Goal: Communication & Community: Participate in discussion

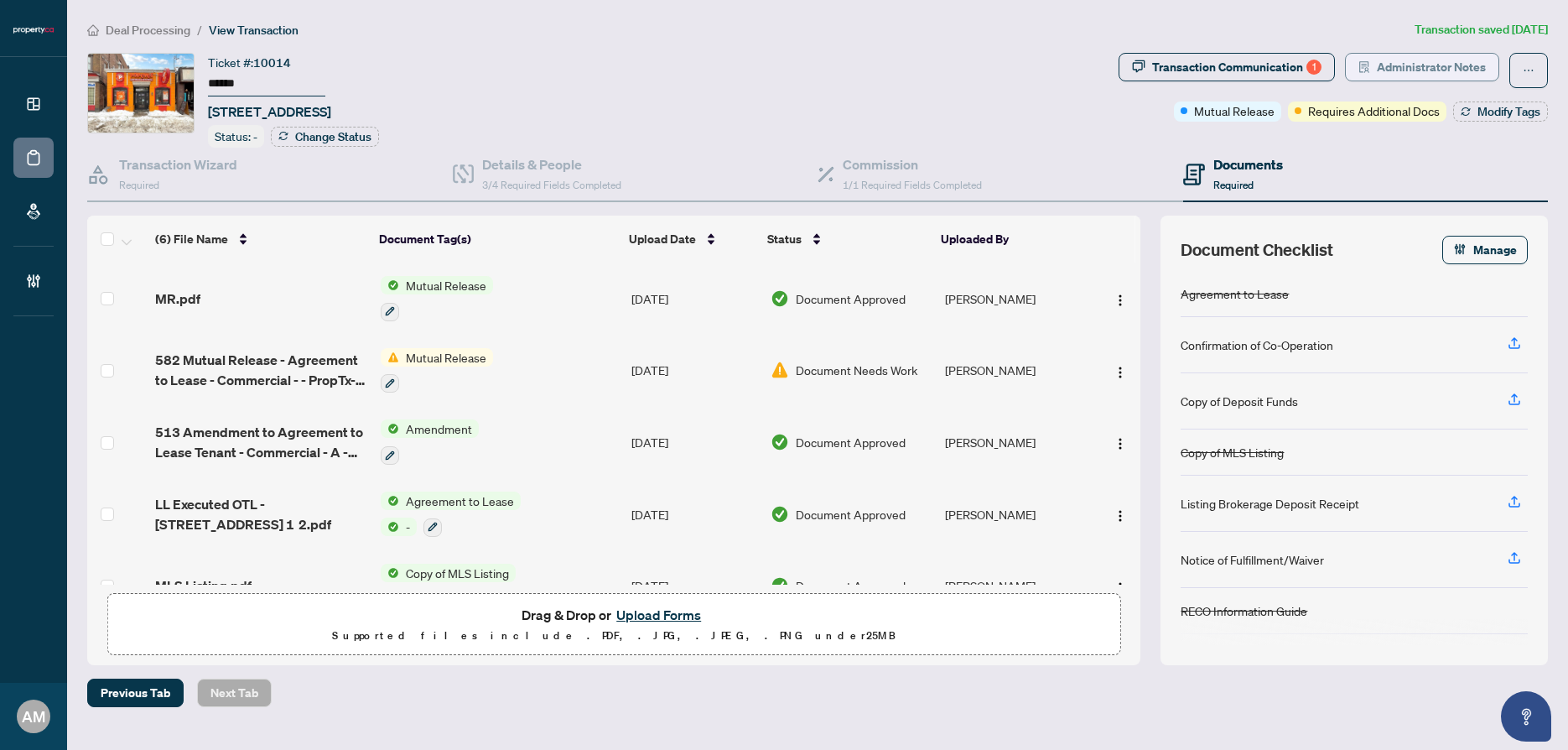
click at [1413, 66] on span "Administrator Notes" at bounding box center [1432, 67] width 109 height 27
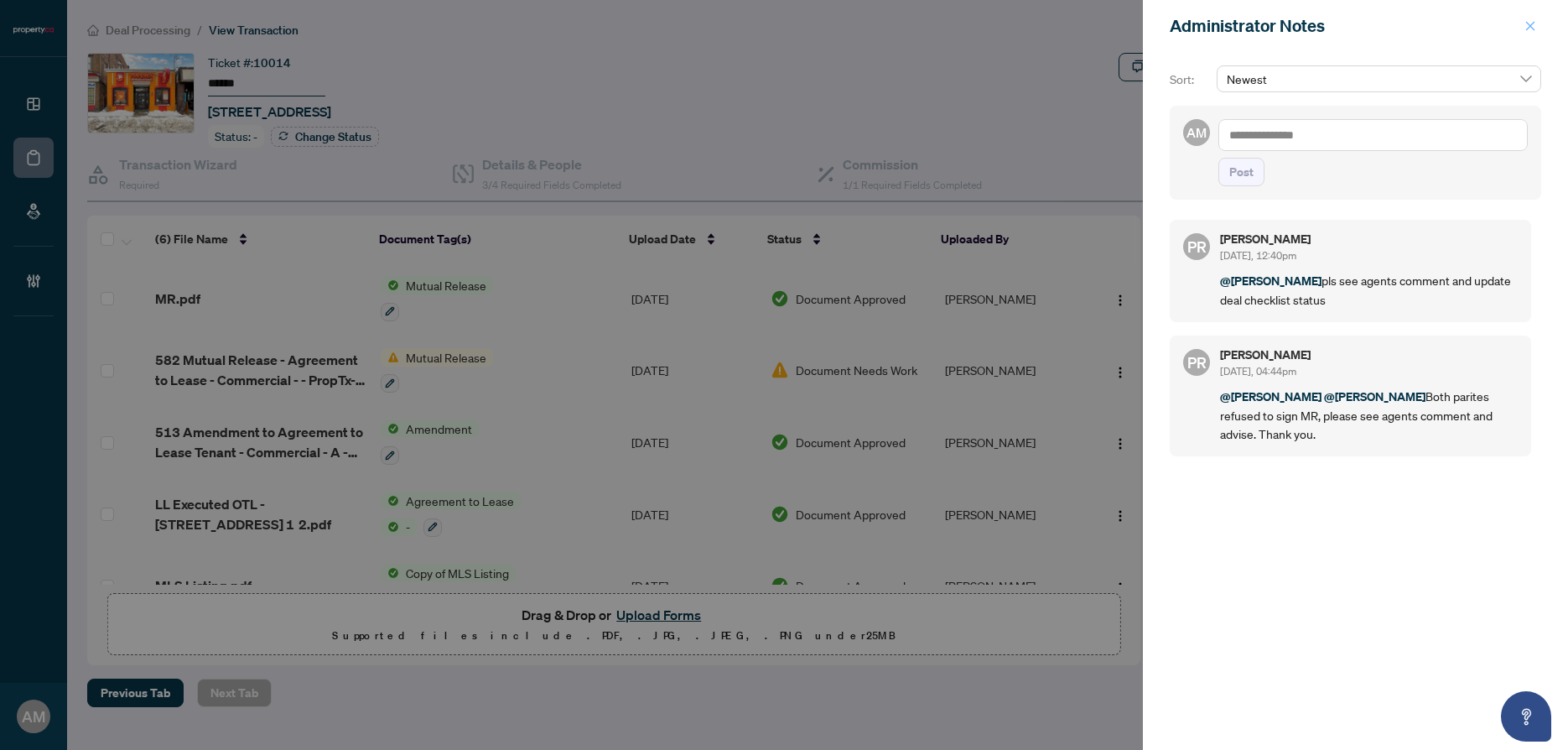
click at [1528, 25] on icon "close" at bounding box center [1530, 25] width 12 height 12
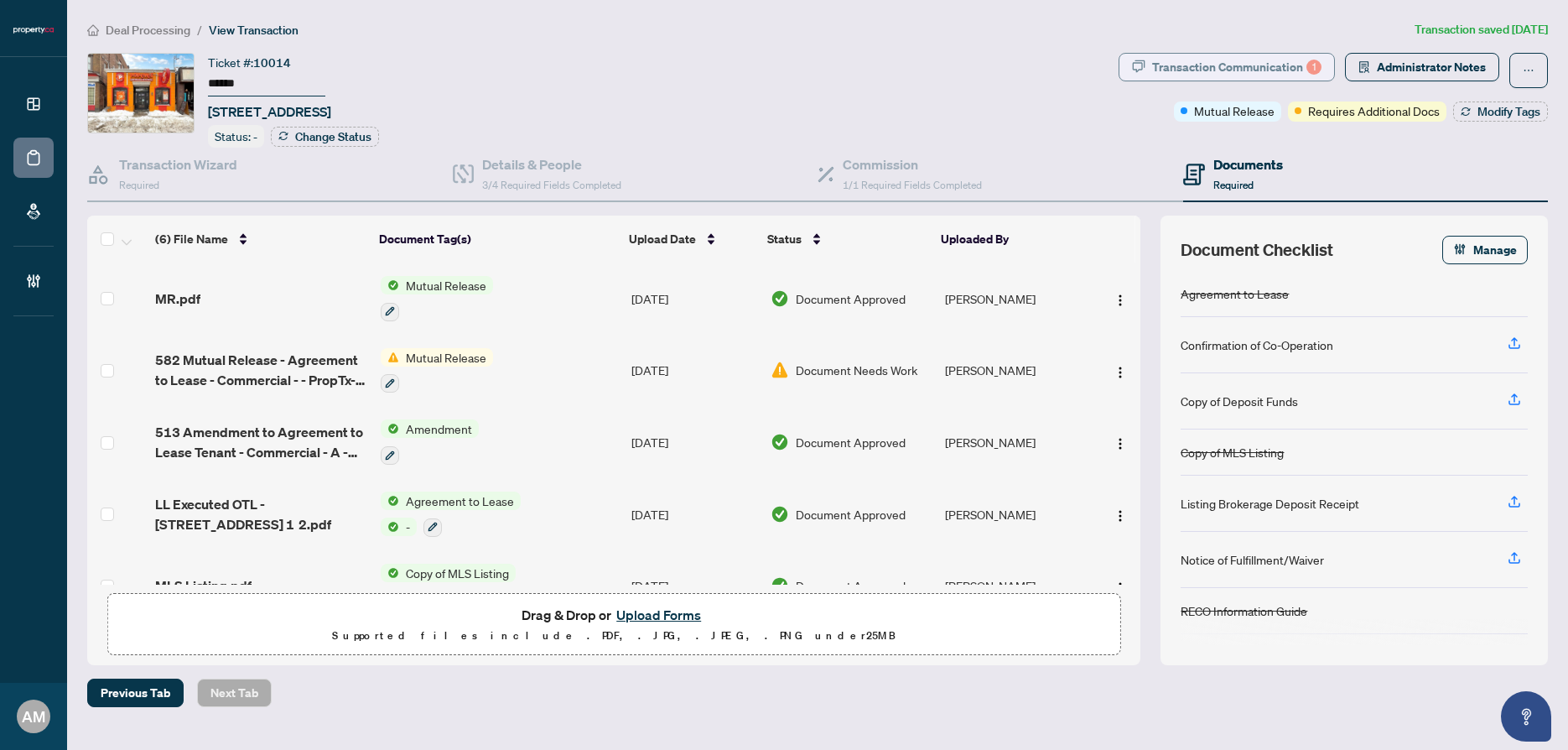
click at [1236, 69] on div "Transaction Communication 1" at bounding box center [1237, 67] width 169 height 27
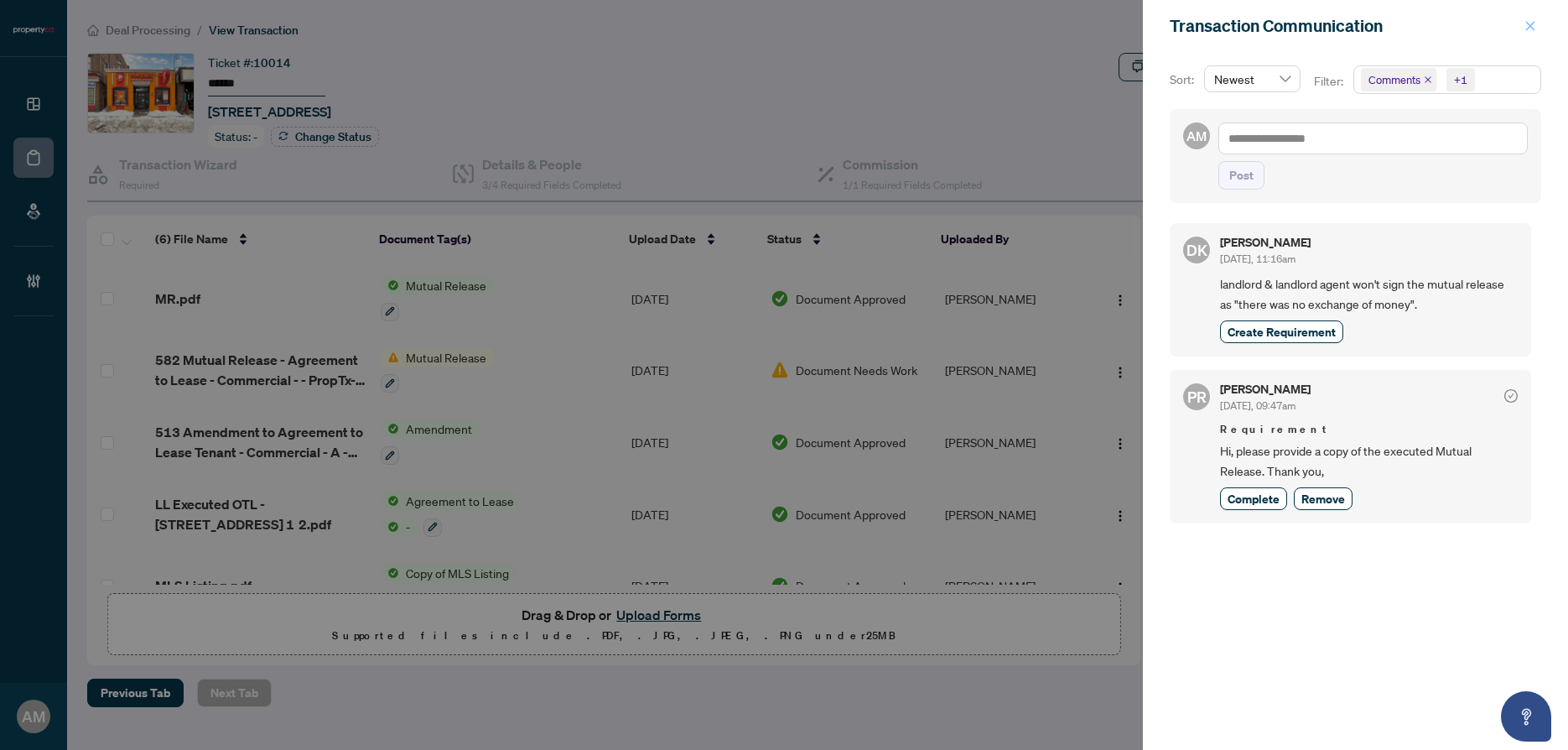
click at [1532, 27] on icon "close" at bounding box center [1530, 25] width 12 height 12
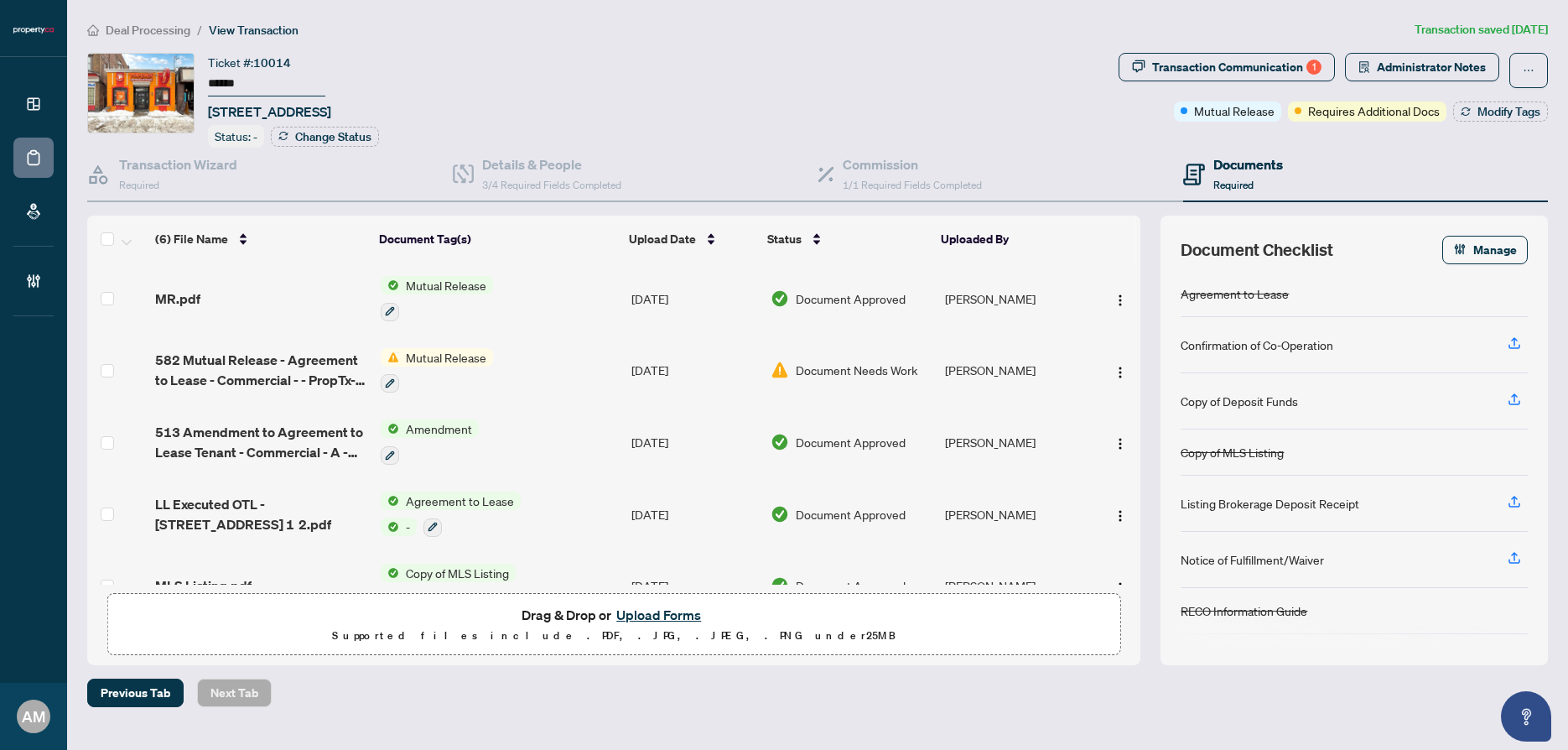
click at [254, 302] on div "MR.pdf" at bounding box center [261, 298] width 212 height 20
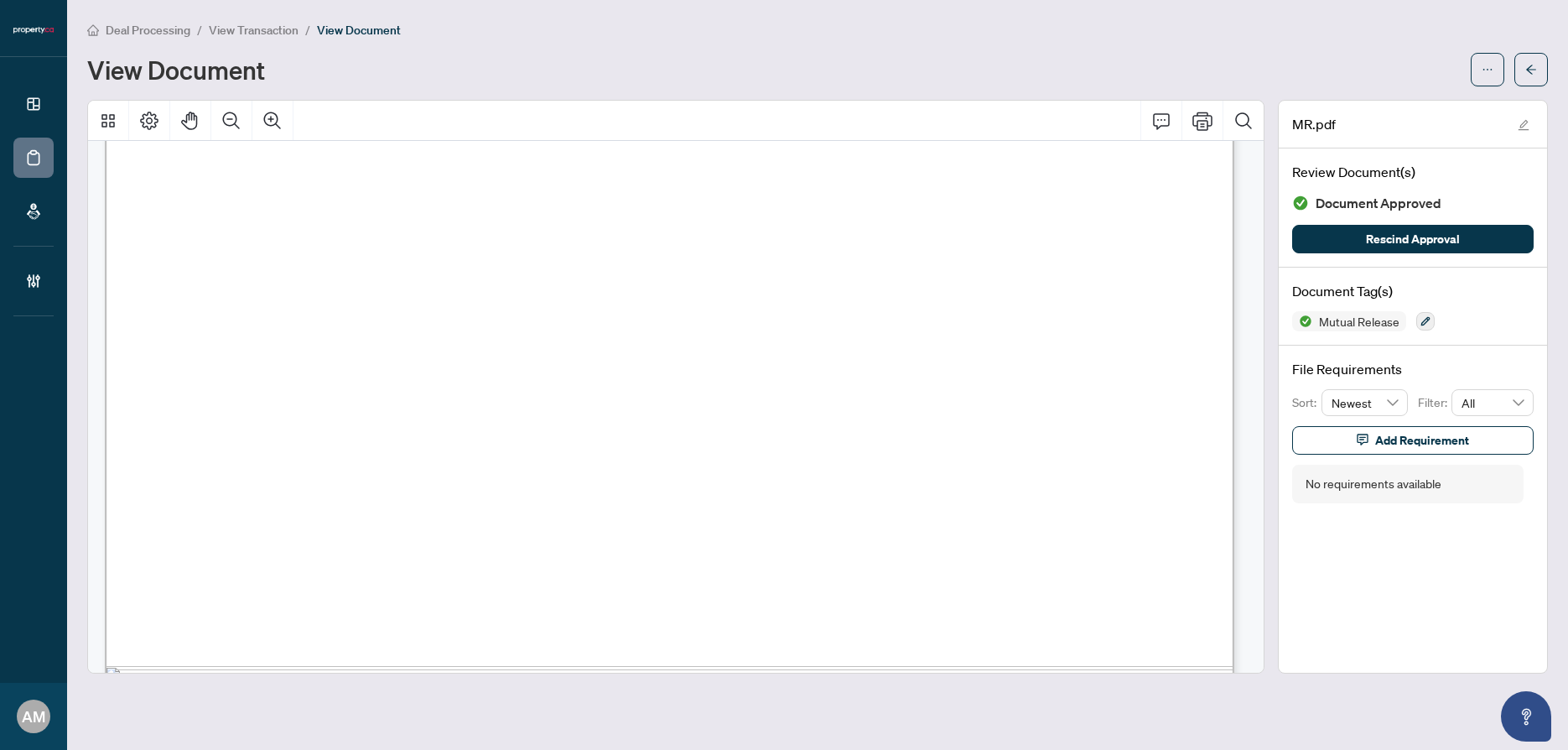
scroll to position [963, 0]
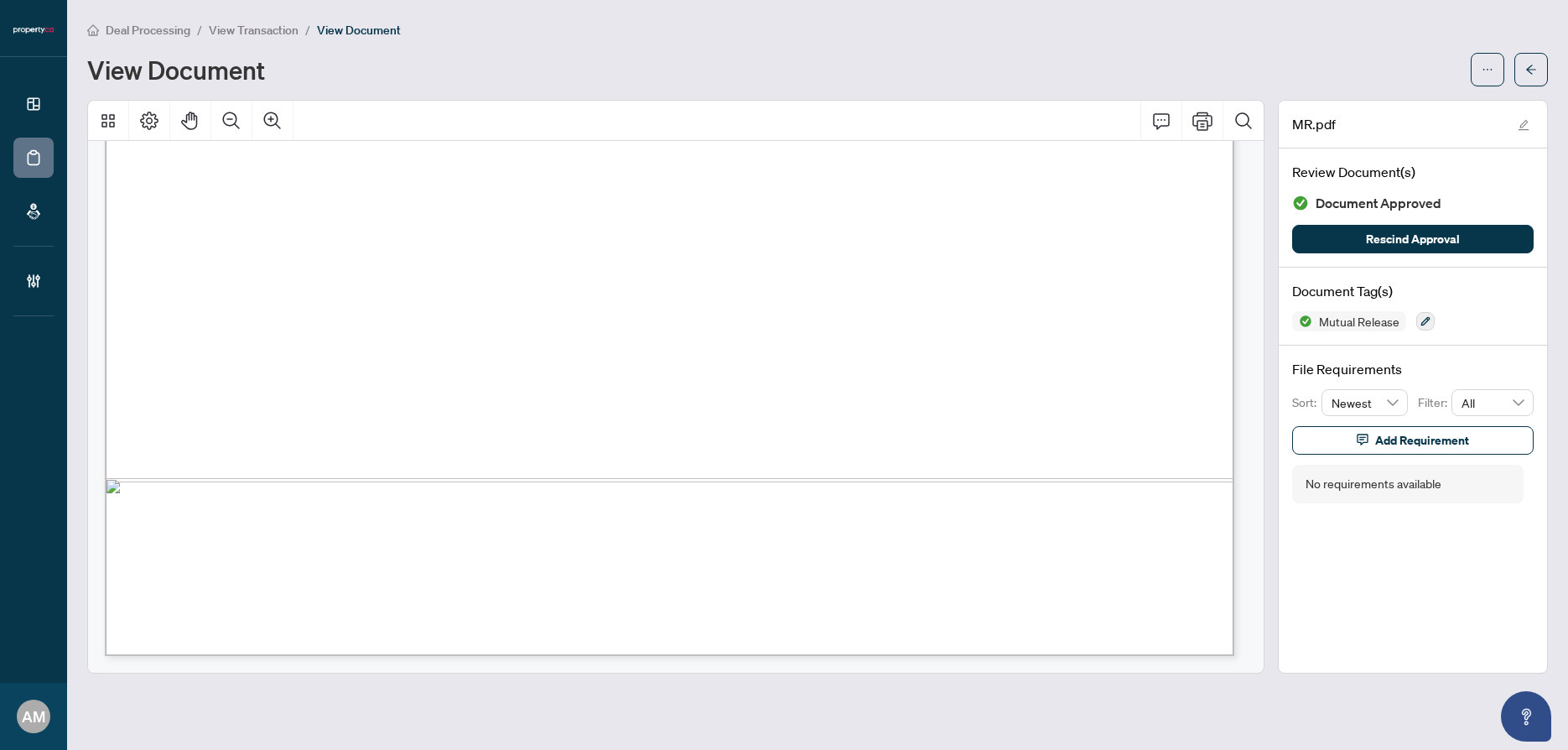
click at [233, 28] on span "View Transaction" at bounding box center [254, 30] width 90 height 15
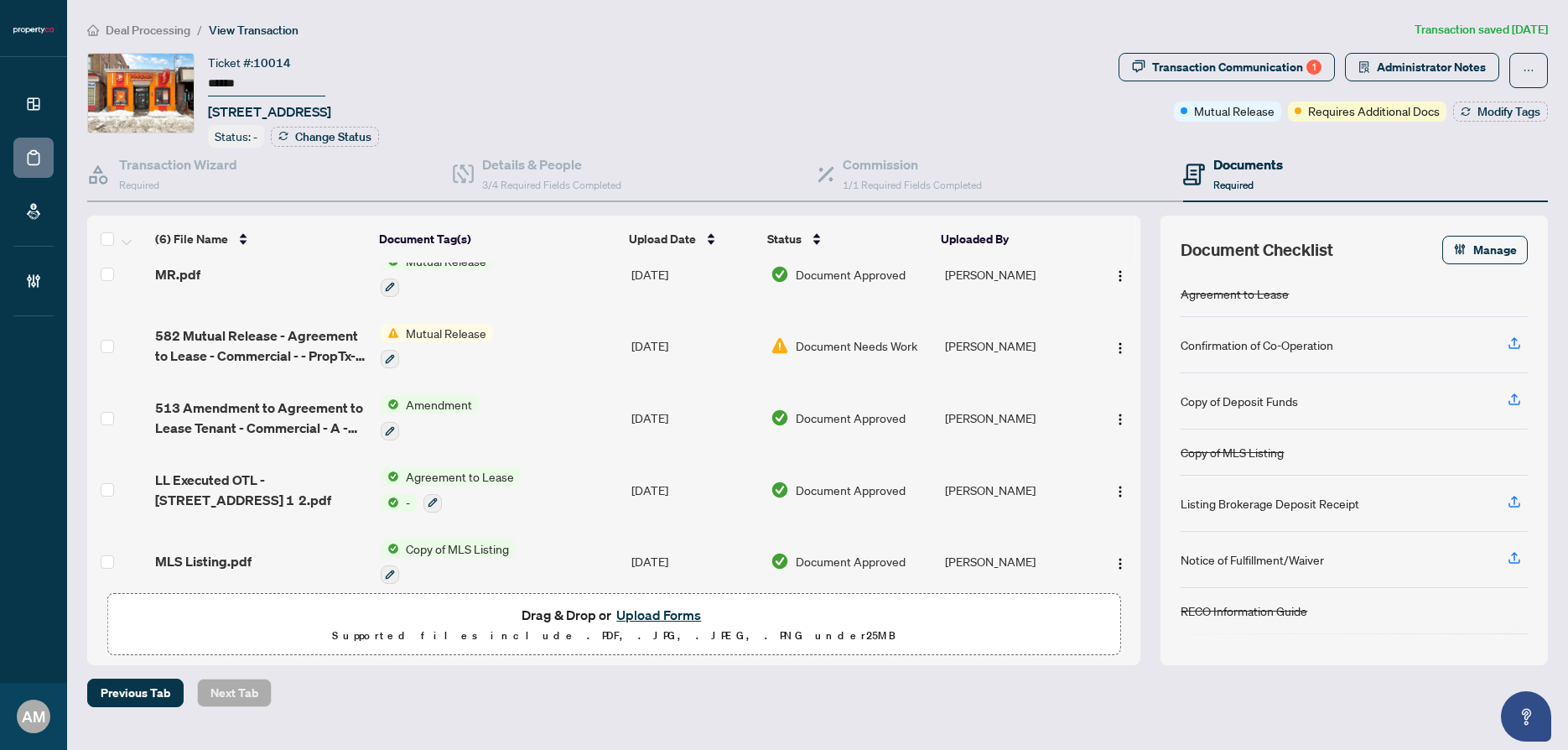
scroll to position [25, 0]
click at [299, 343] on span "582 Mutual Release - Agreement to Lease - Commercial - - PropTx-OREA.pdf" at bounding box center [261, 344] width 212 height 40
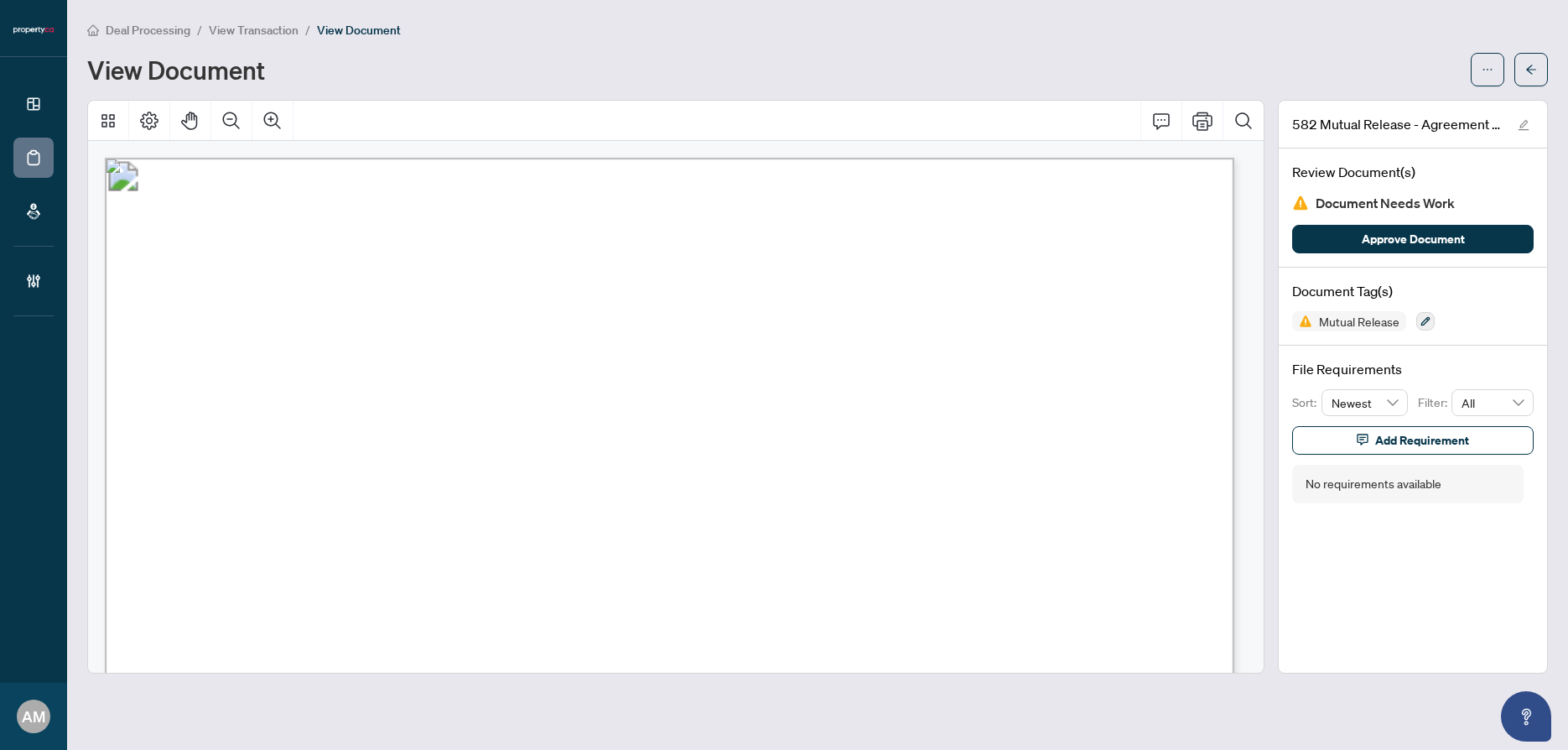
click at [232, 28] on span "View Transaction" at bounding box center [254, 30] width 90 height 15
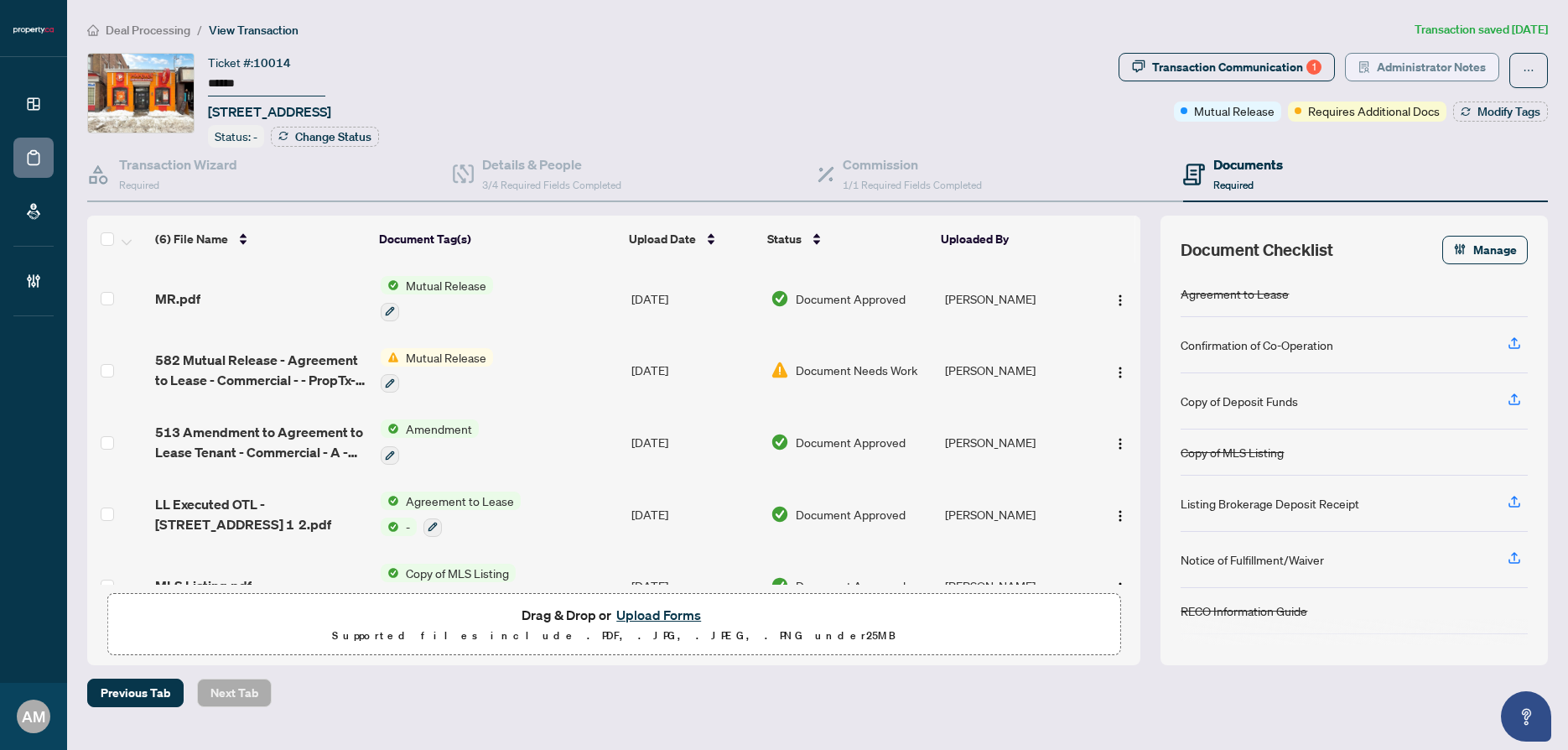
click at [1423, 69] on span "Administrator Notes" at bounding box center [1432, 67] width 109 height 27
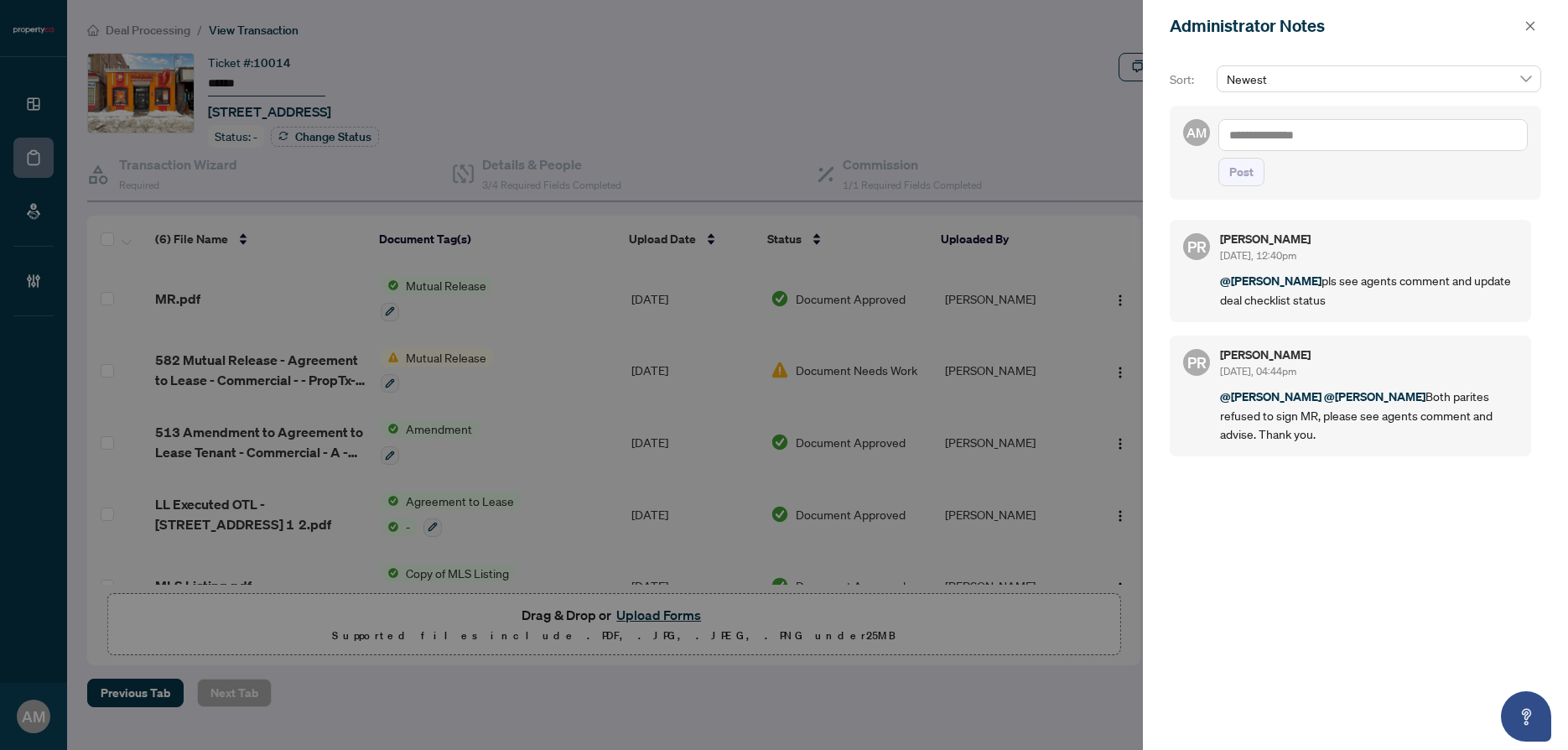
click at [1306, 136] on textarea at bounding box center [1374, 135] width 310 height 32
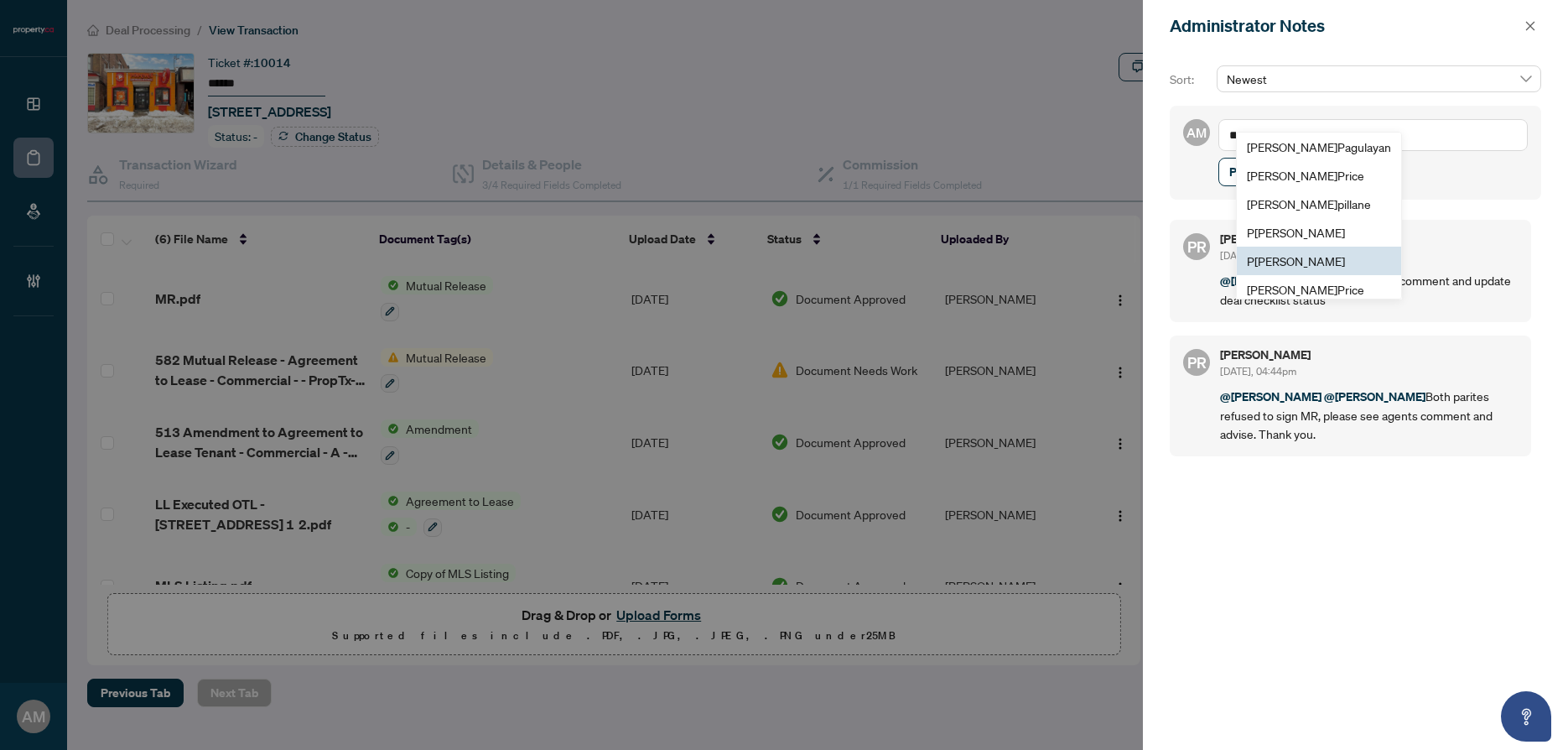
click at [1320, 253] on span "P uvitha Ramachandran" at bounding box center [1296, 261] width 99 height 15
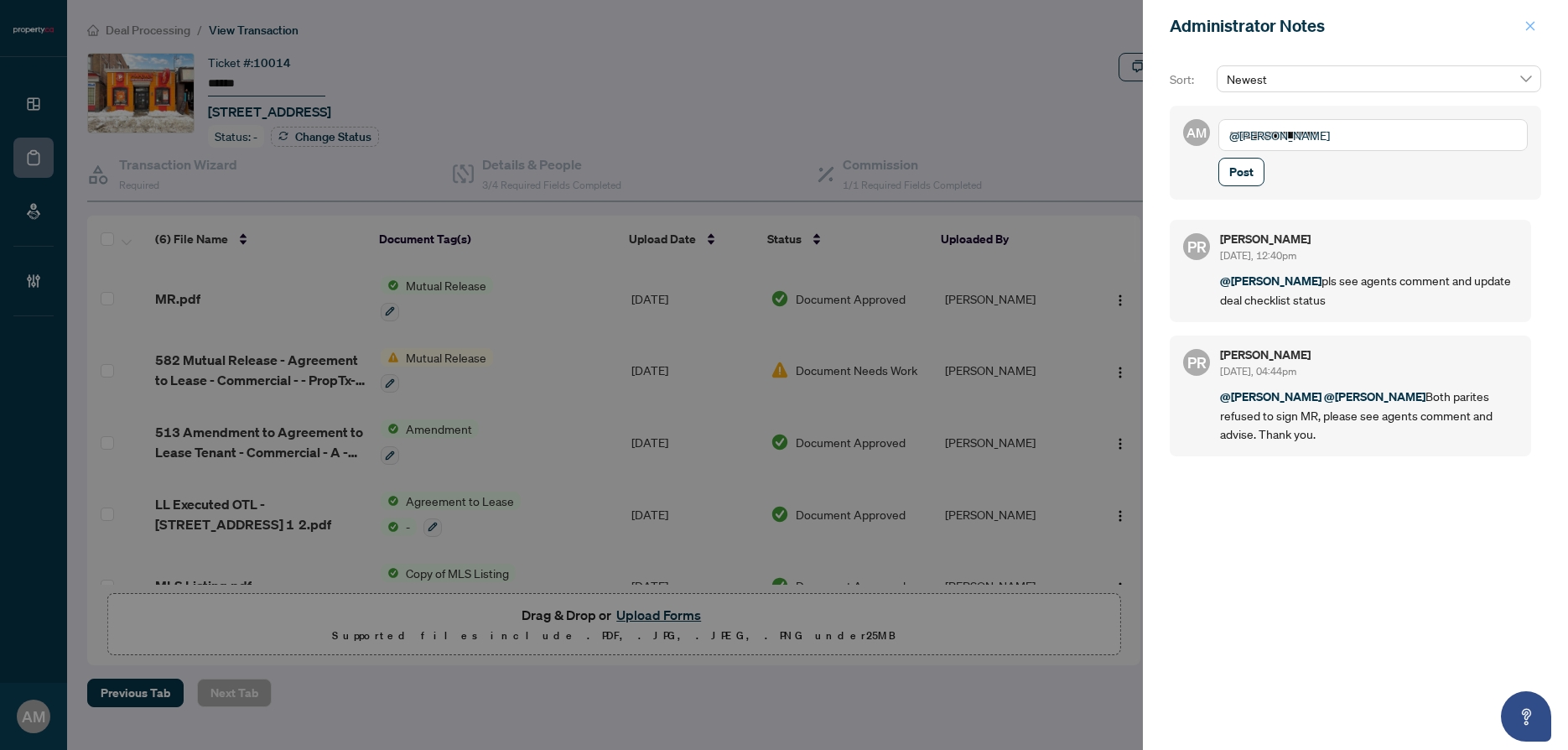
click at [1534, 21] on icon "close" at bounding box center [1530, 25] width 12 height 12
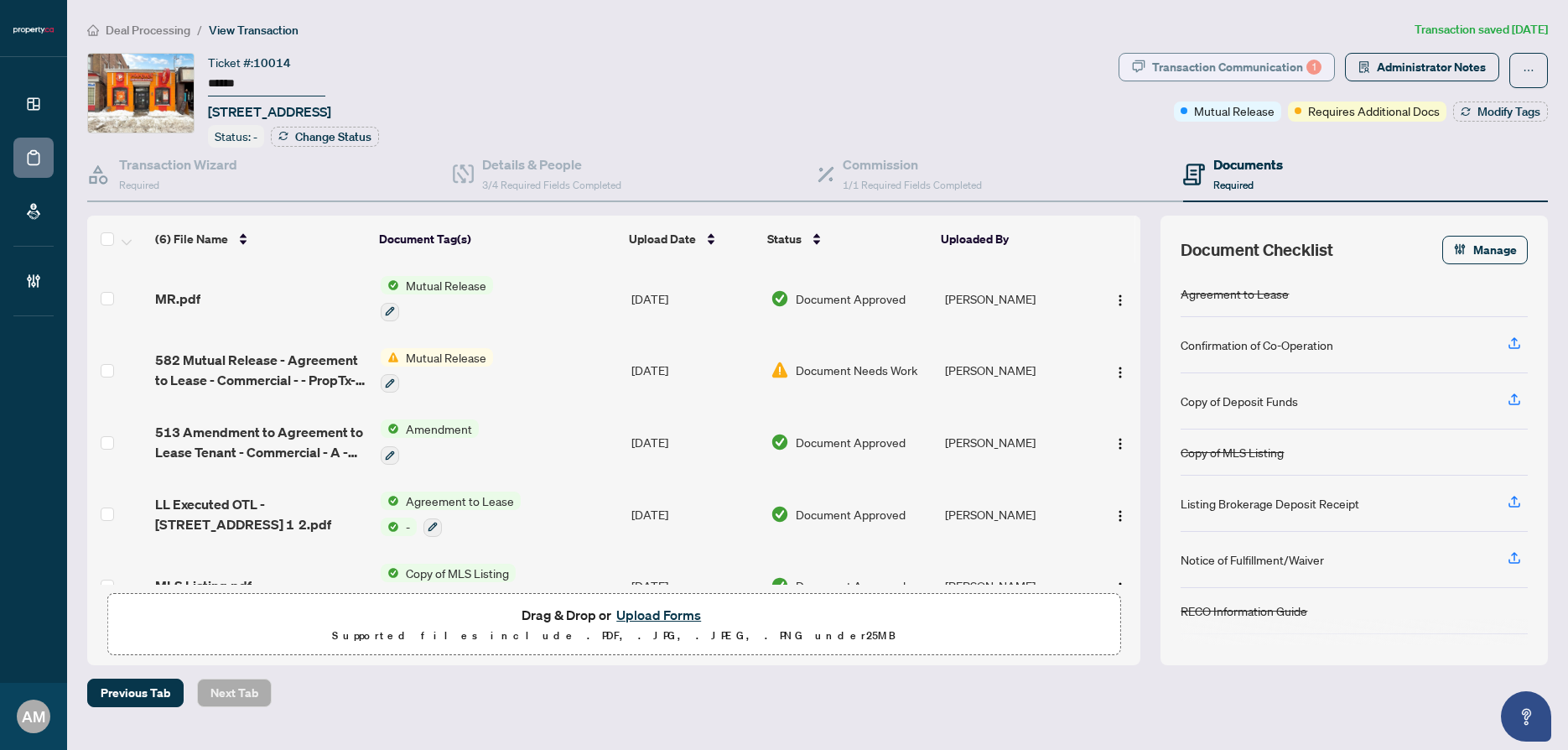
click at [1255, 74] on div "Transaction Communication 1" at bounding box center [1237, 67] width 169 height 27
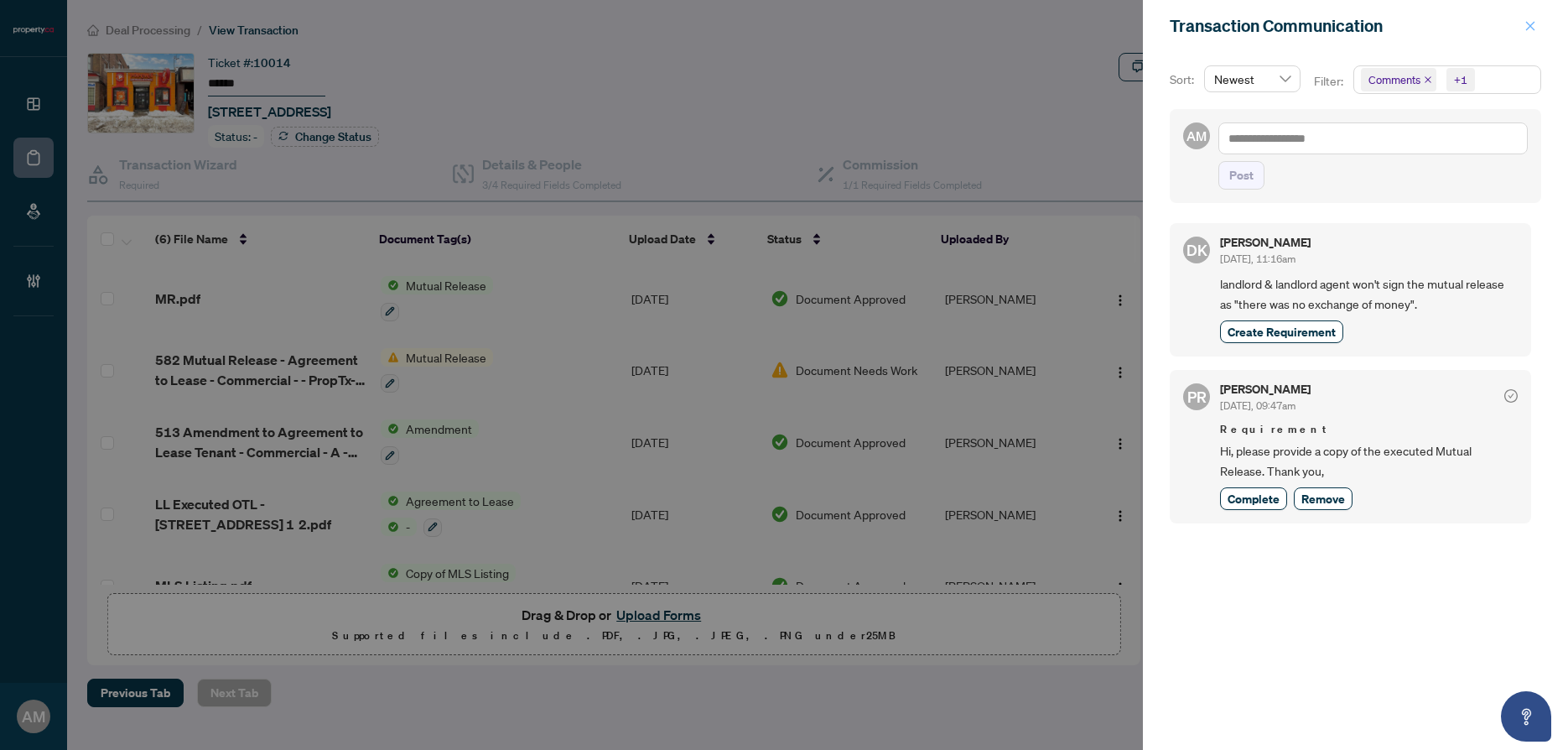
click at [1528, 24] on icon "close" at bounding box center [1531, 25] width 9 height 9
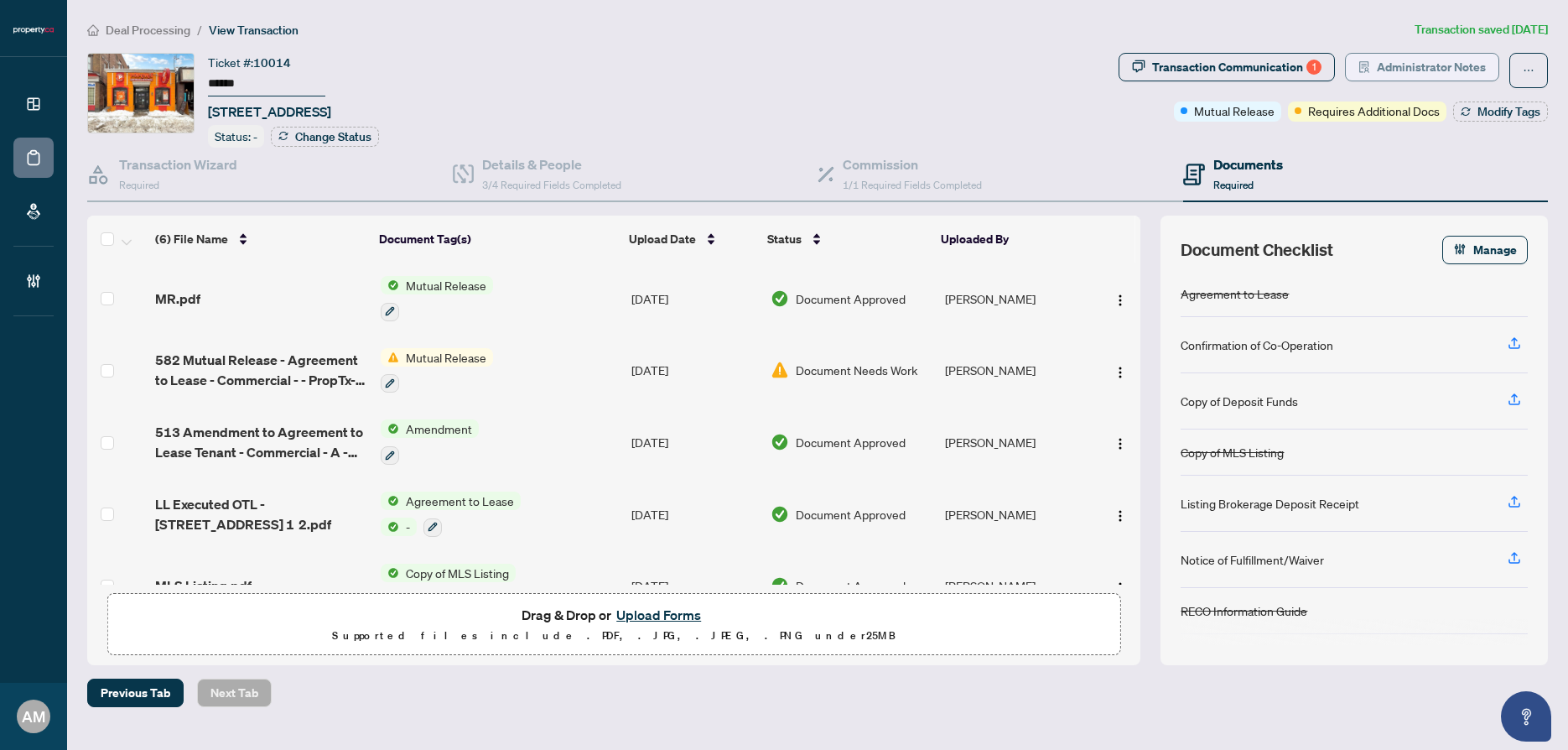
click at [1436, 66] on span "Administrator Notes" at bounding box center [1432, 67] width 109 height 27
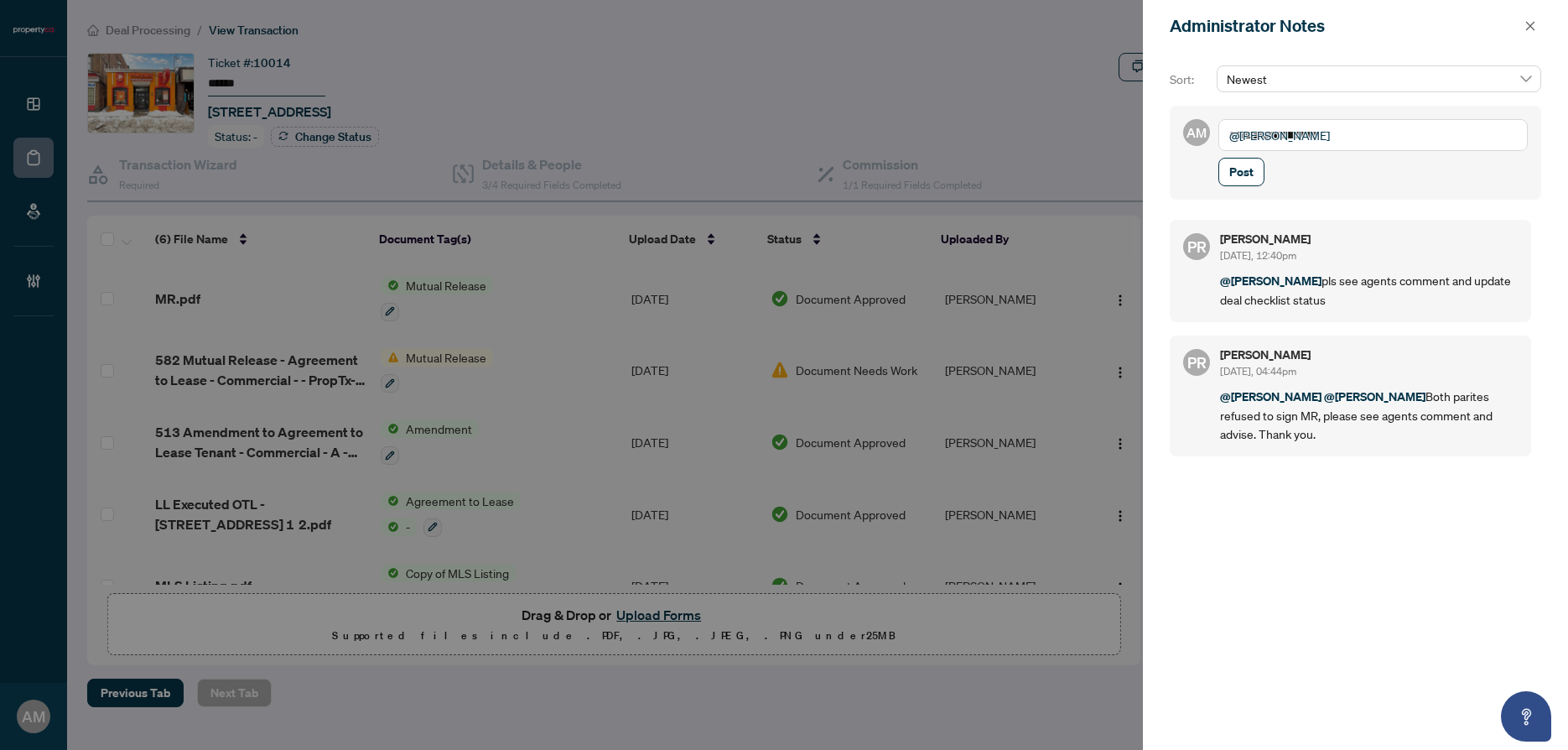
click at [1386, 131] on textarea "**********" at bounding box center [1374, 135] width 310 height 32
drag, startPoint x: 1386, startPoint y: 131, endPoint x: 1164, endPoint y: 130, distance: 222.0
click at [1164, 130] on div "**********" at bounding box center [1355, 400] width 425 height 697
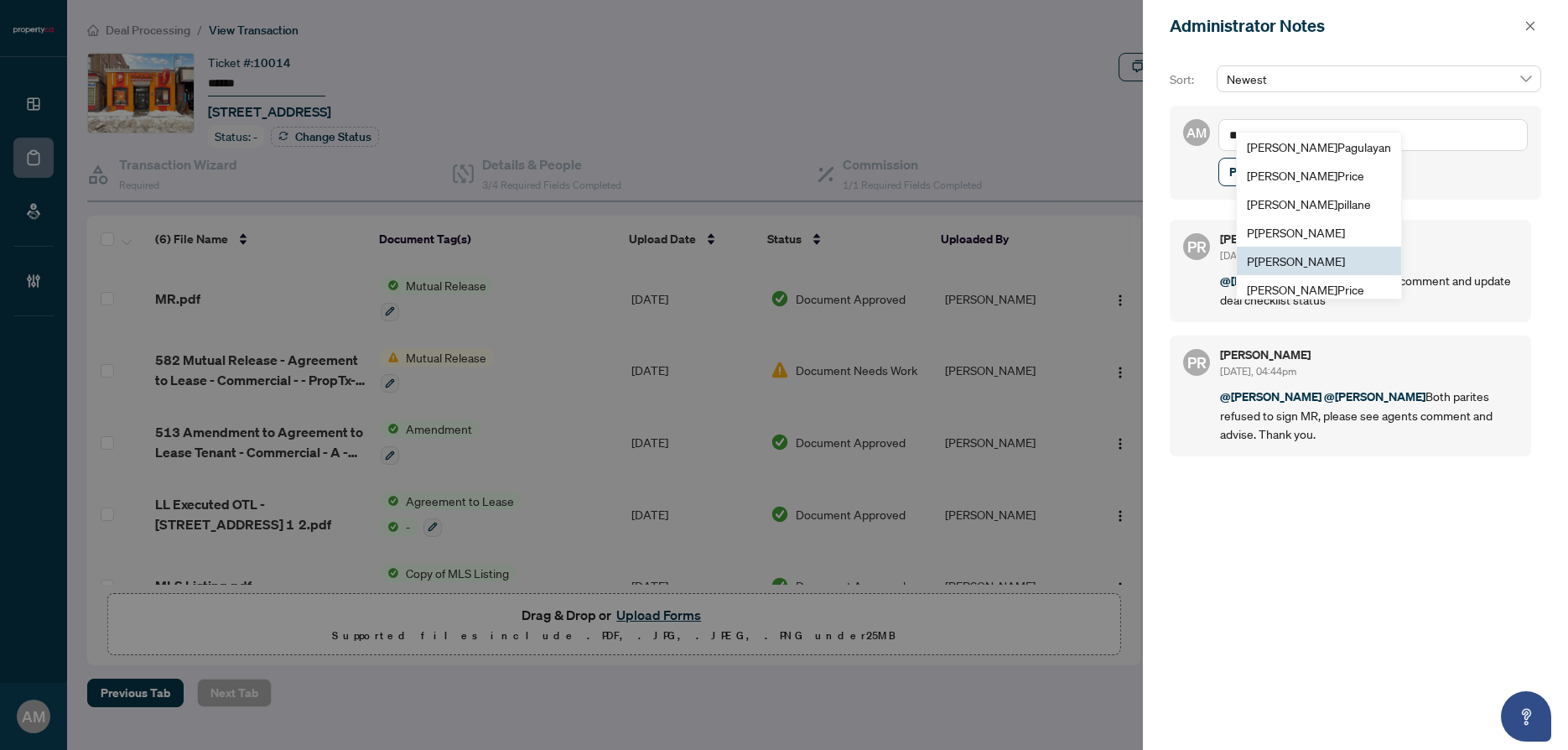
click at [1307, 256] on span "P uvitha Ramachandran" at bounding box center [1296, 261] width 99 height 15
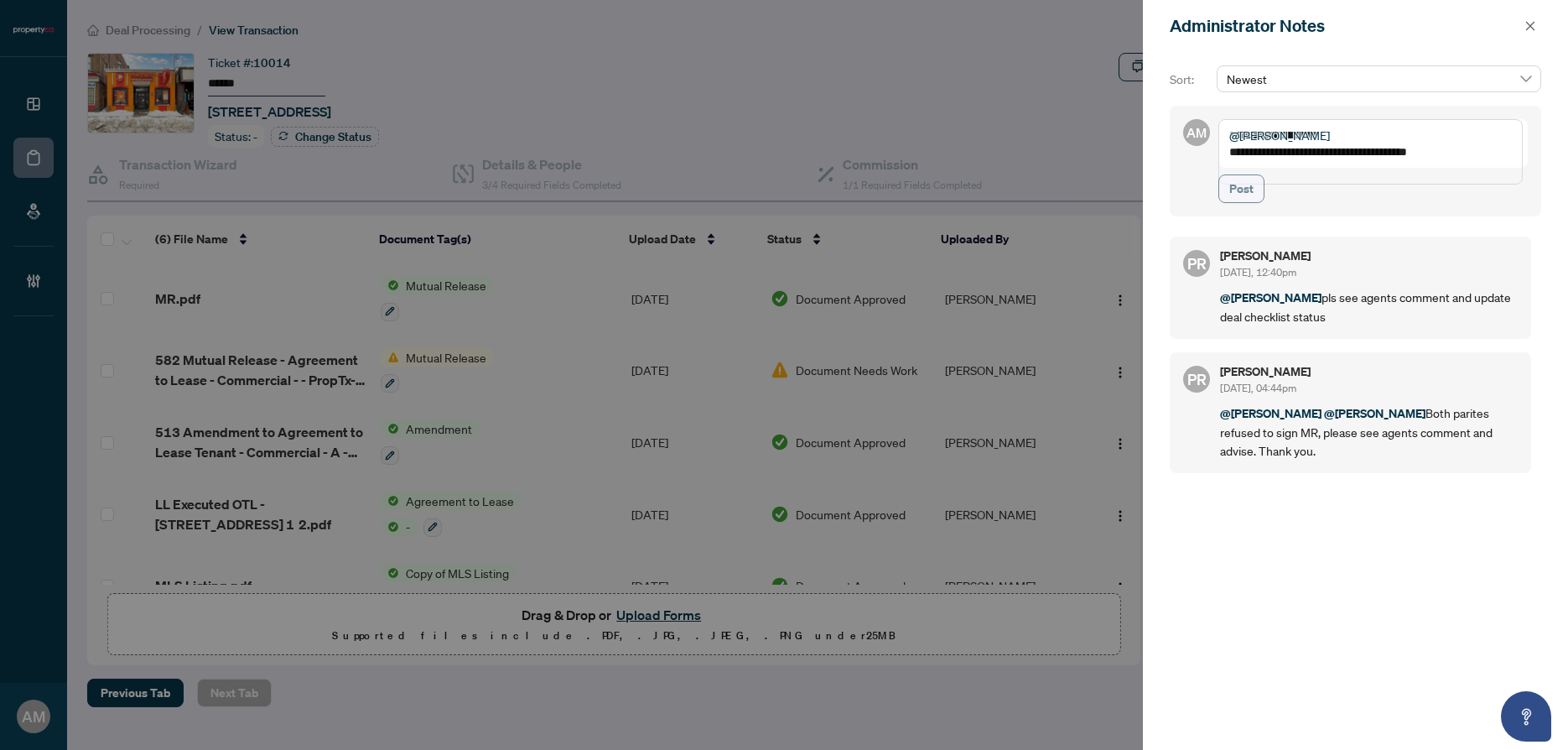
type textarea "**********"
click at [1251, 202] on span "Post" at bounding box center [1241, 189] width 24 height 27
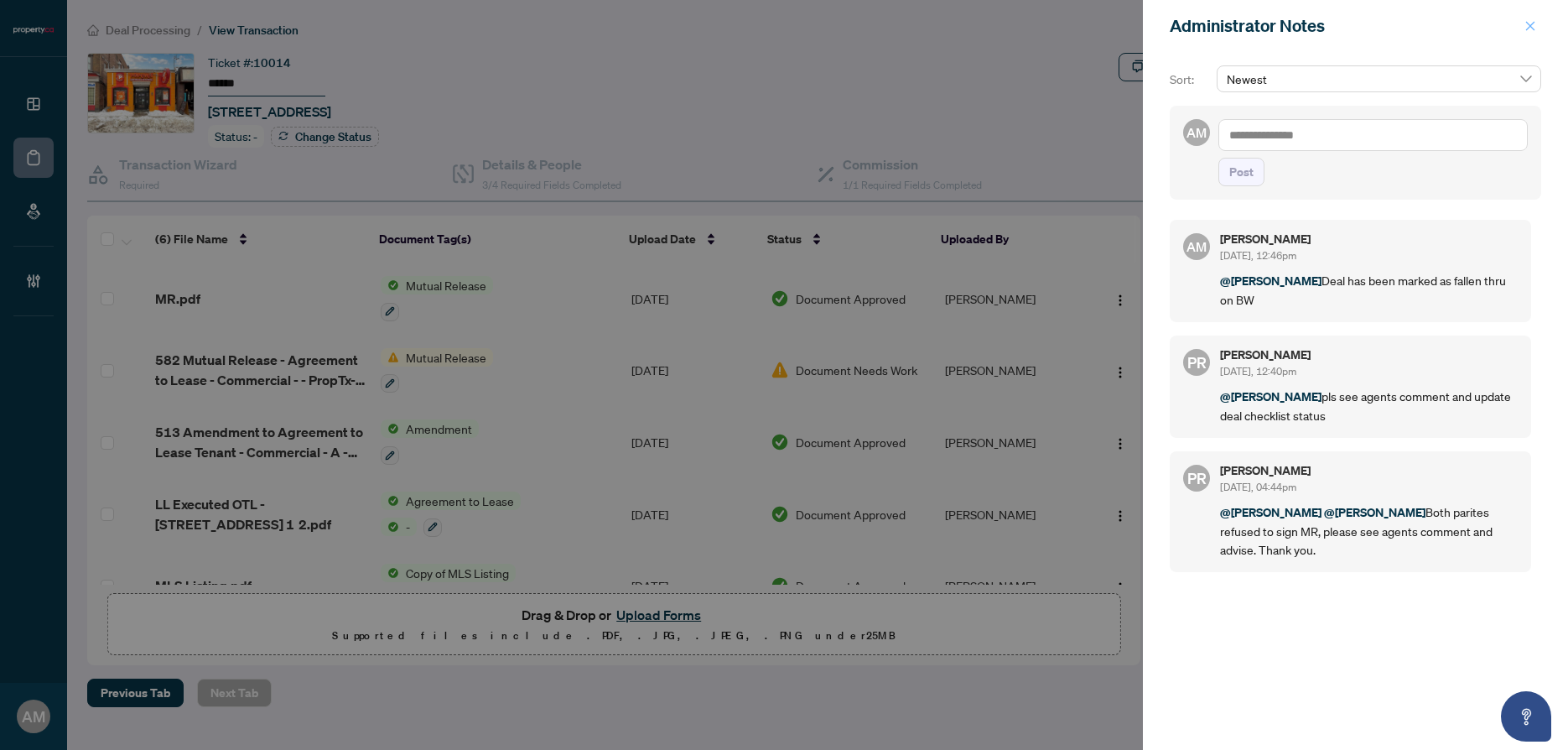
click at [1531, 26] on icon "close" at bounding box center [1530, 25] width 12 height 12
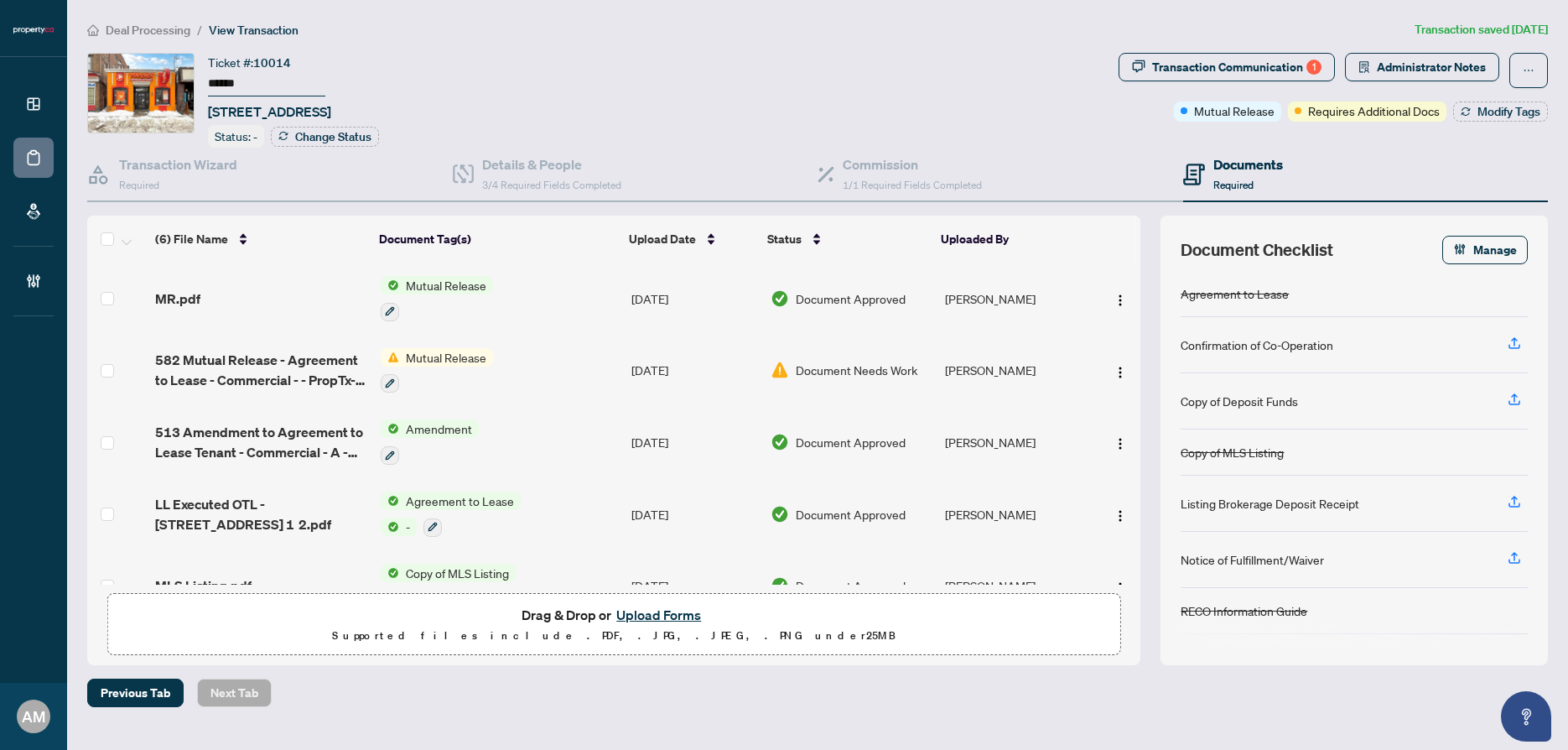
click at [131, 32] on span "Deal Processing" at bounding box center [148, 30] width 85 height 15
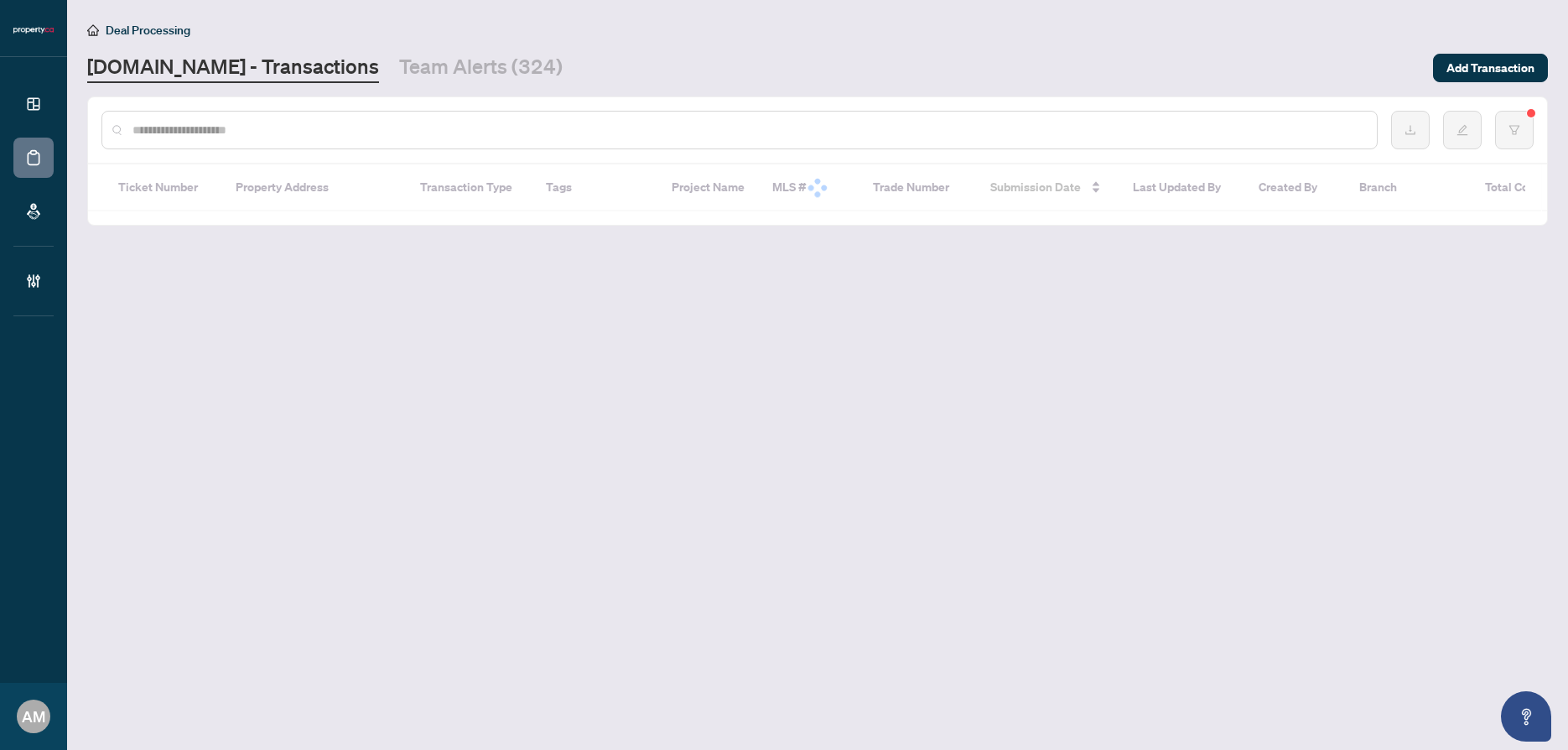
click at [241, 127] on input "text" at bounding box center [747, 130] width 1231 height 19
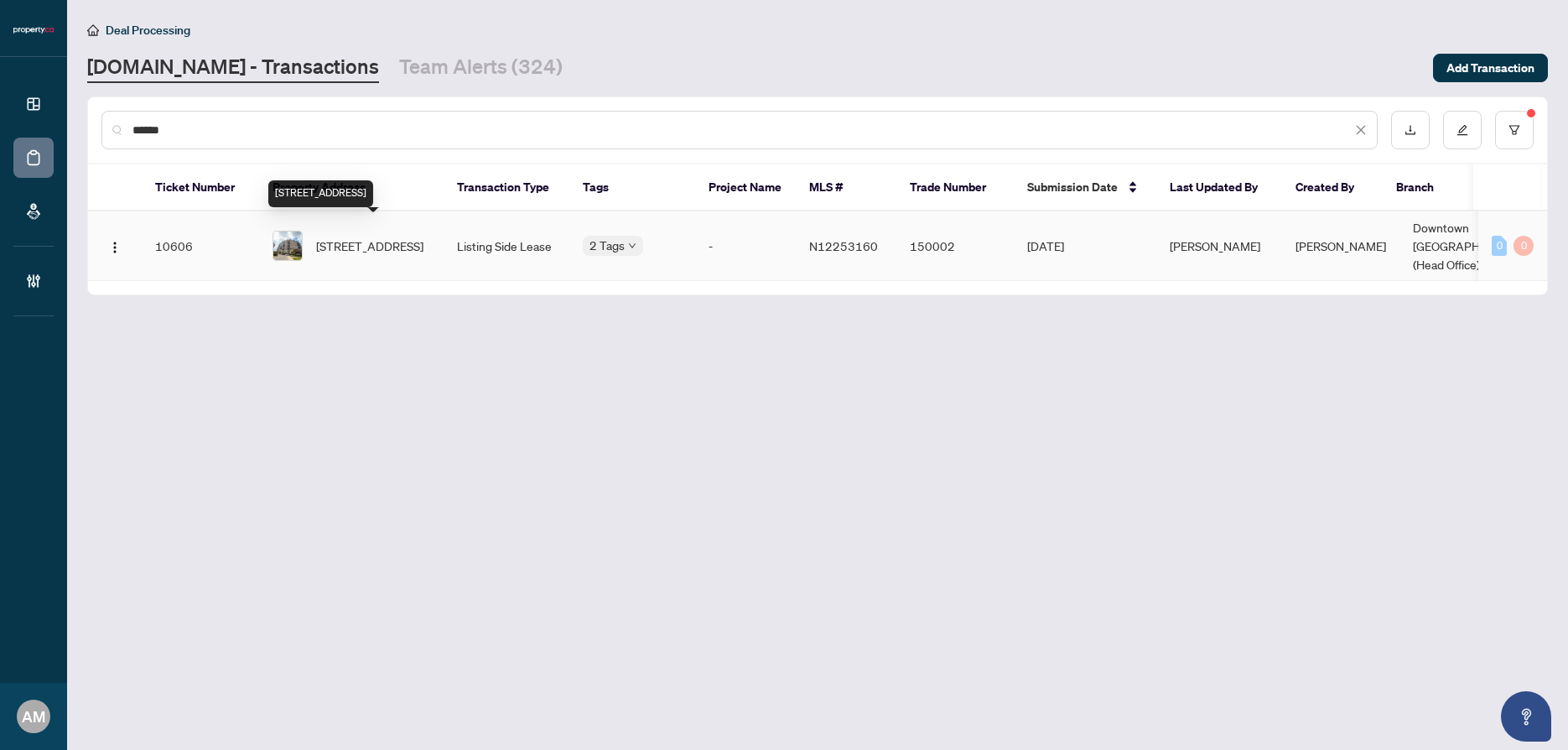
type input "******"
click at [365, 243] on span "607-350 Red Maple Rd, Richmond Hill, Ontario L4C 0T5, Canada" at bounding box center [370, 246] width 107 height 19
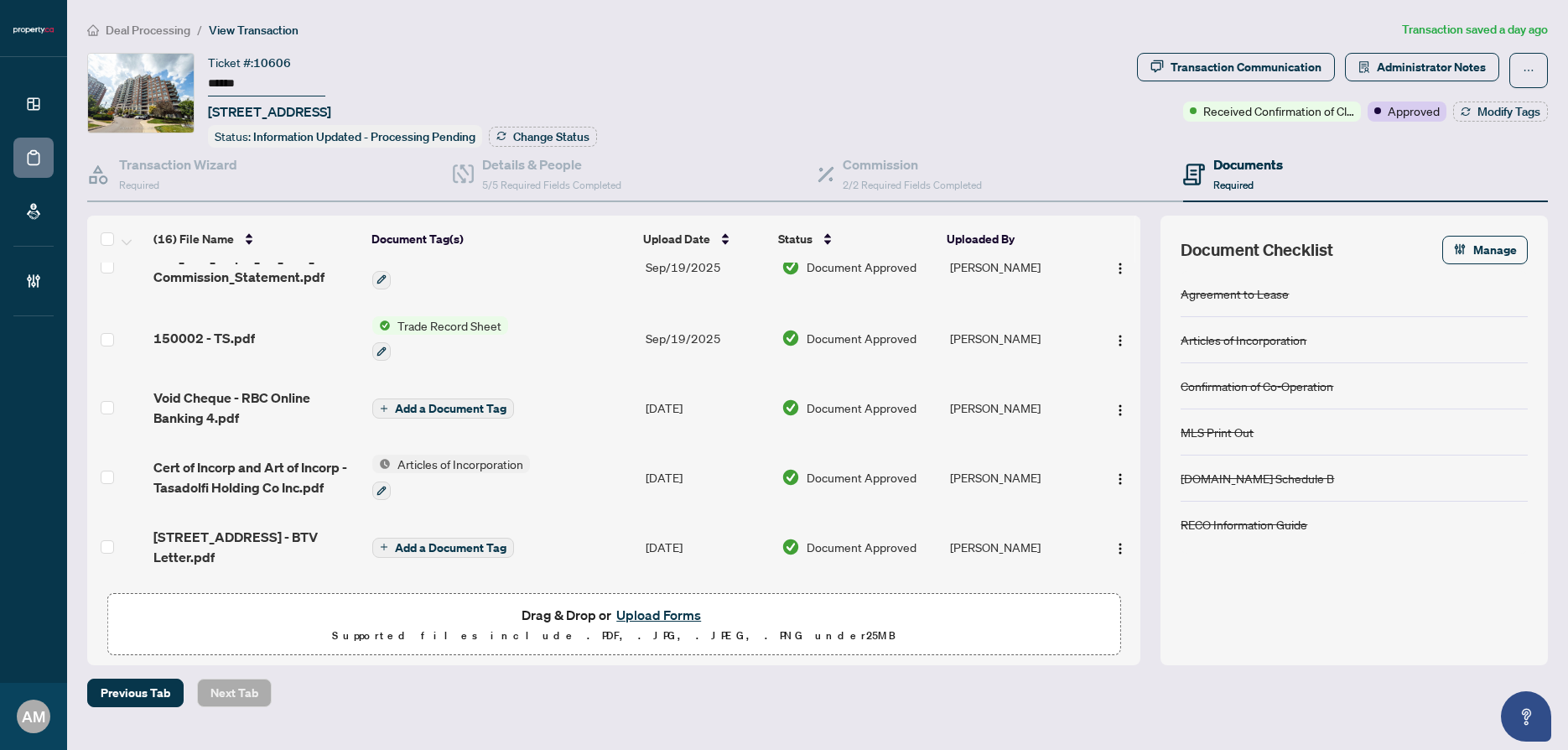
scroll to position [47, 0]
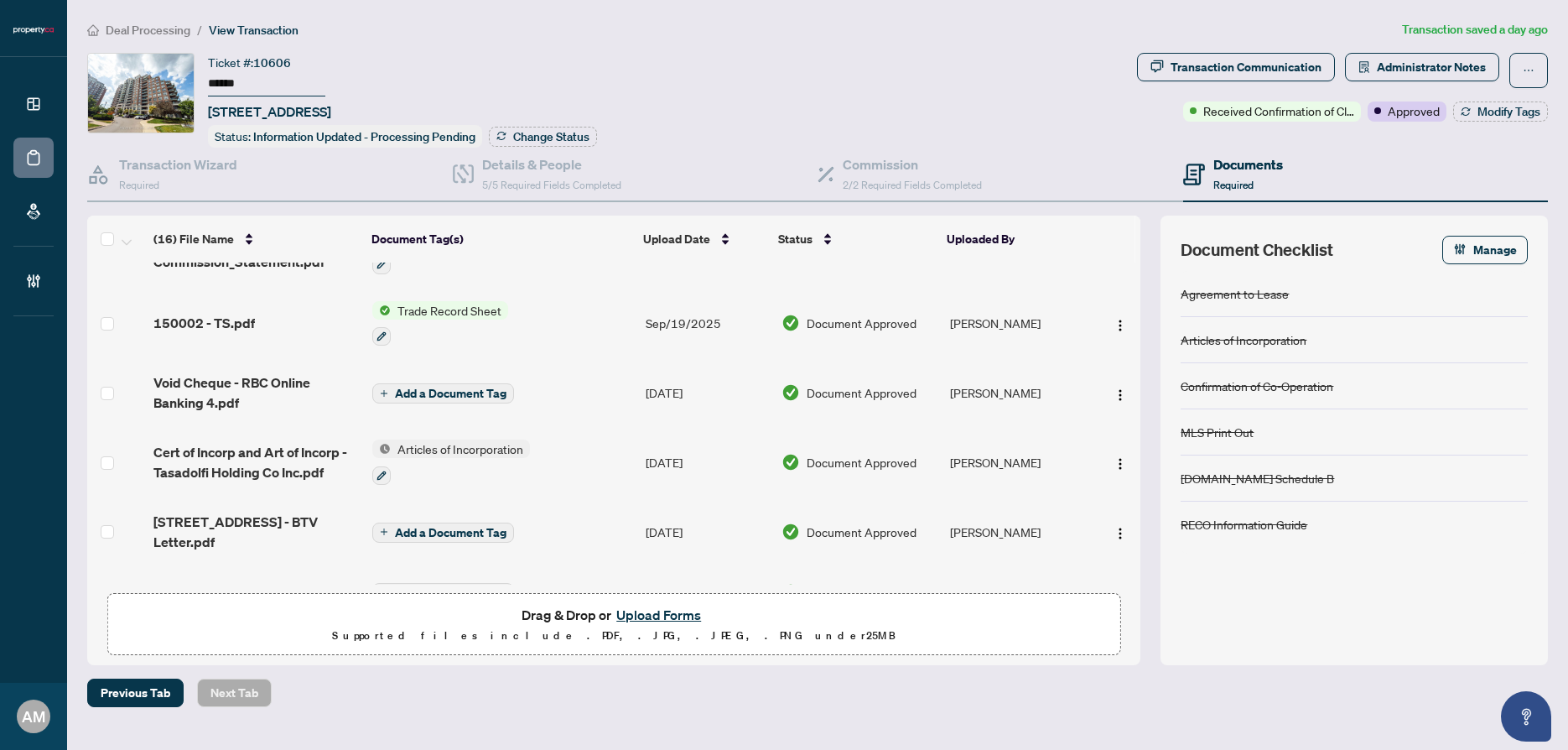
click at [295, 400] on span "Void Cheque - RBC Online Banking 4.pdf" at bounding box center [255, 392] width 206 height 40
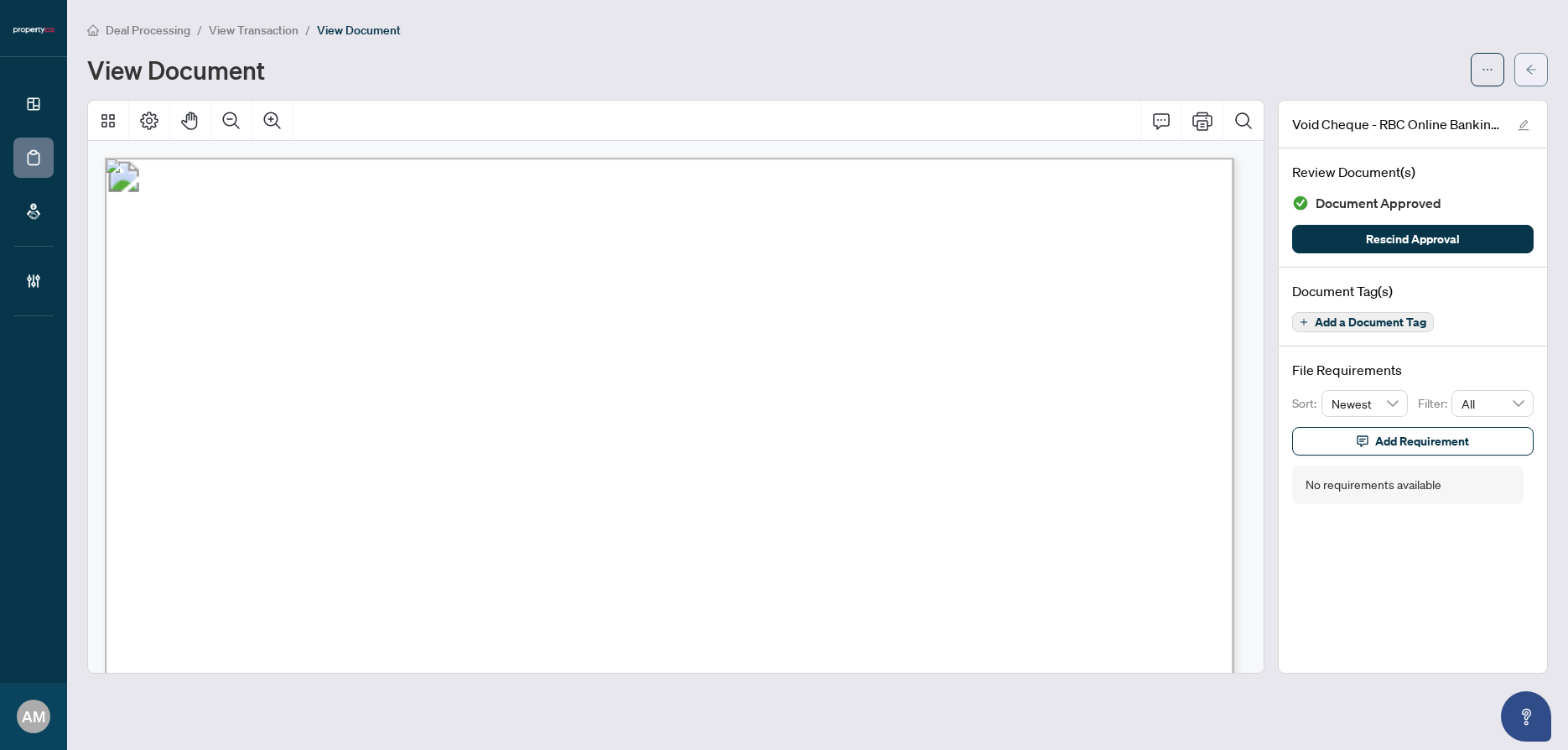
click at [1529, 70] on icon "arrow-left" at bounding box center [1531, 69] width 12 height 12
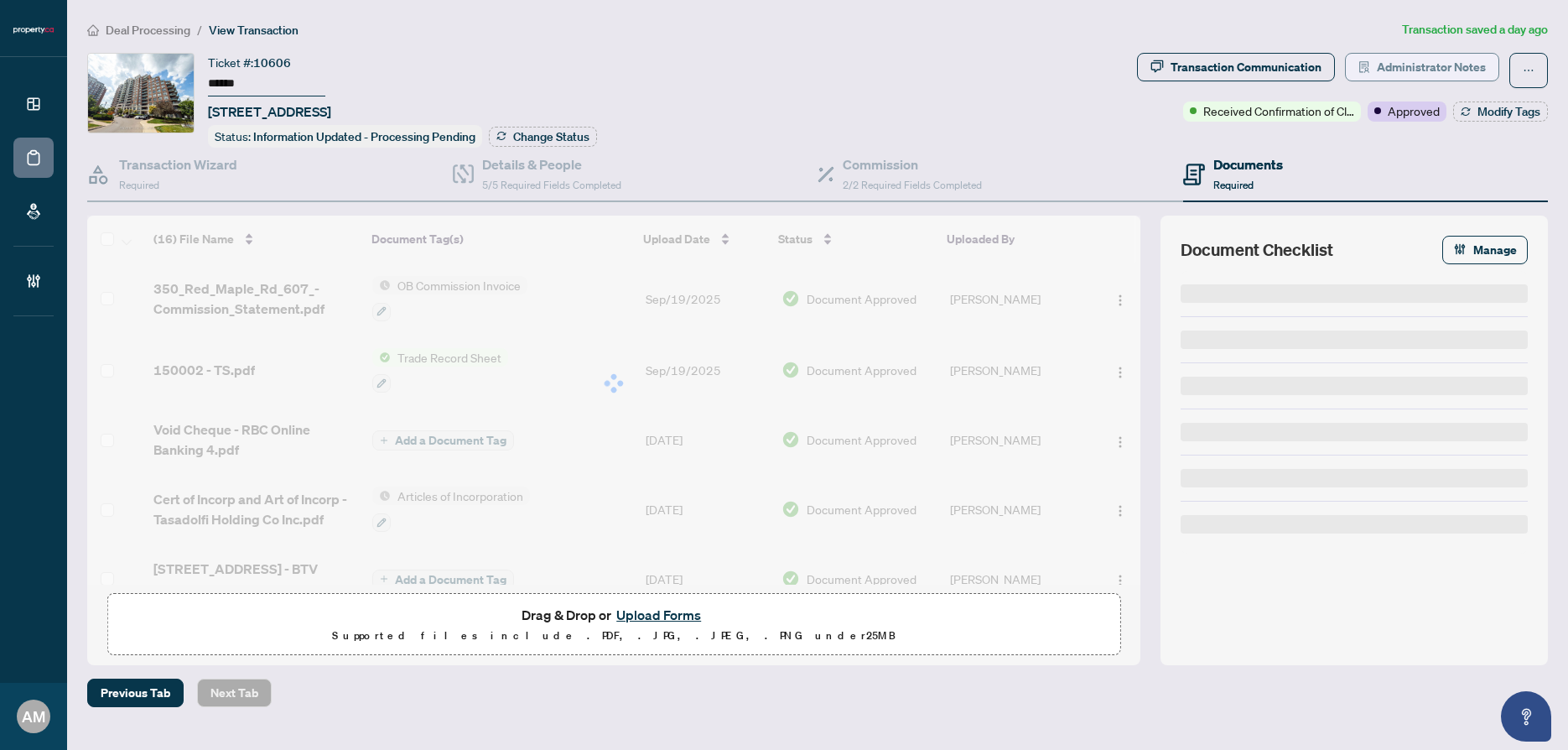
click at [1441, 60] on span "Administrator Notes" at bounding box center [1432, 67] width 109 height 27
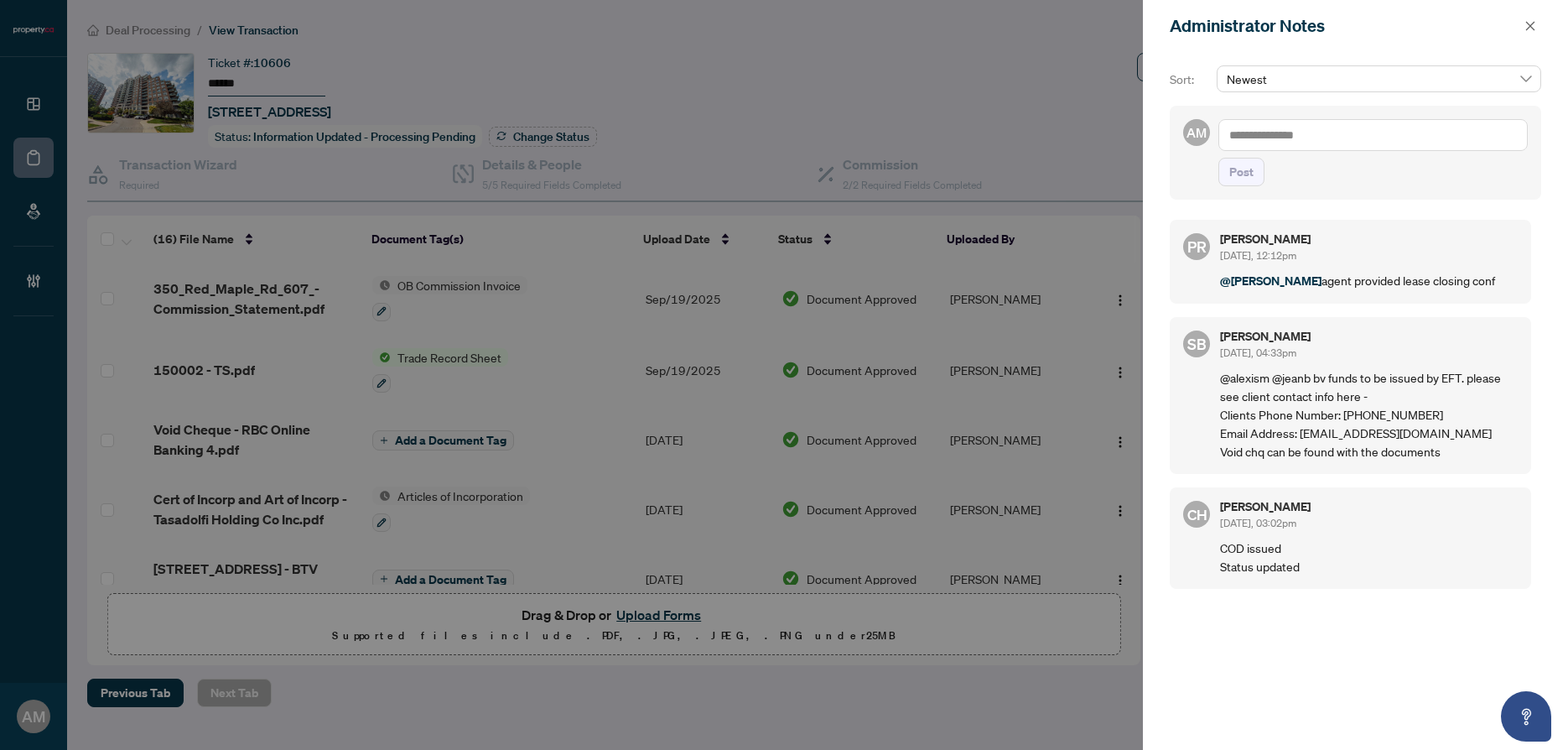
drag, startPoint x: 1440, startPoint y: 431, endPoint x: 1430, endPoint y: 431, distance: 10.0
click at [1302, 423] on p "@alexism @jeanb bv funds to be issued by EFT. please see client contact info he…" at bounding box center [1369, 414] width 298 height 92
drag, startPoint x: 1424, startPoint y: 429, endPoint x: 1300, endPoint y: 438, distance: 124.3
click at [1300, 438] on p "@alexism @jeanb bv funds to be issued by EFT. please see client contact info he…" at bounding box center [1369, 414] width 298 height 92
copy p "sinag@solutionstack.ca"
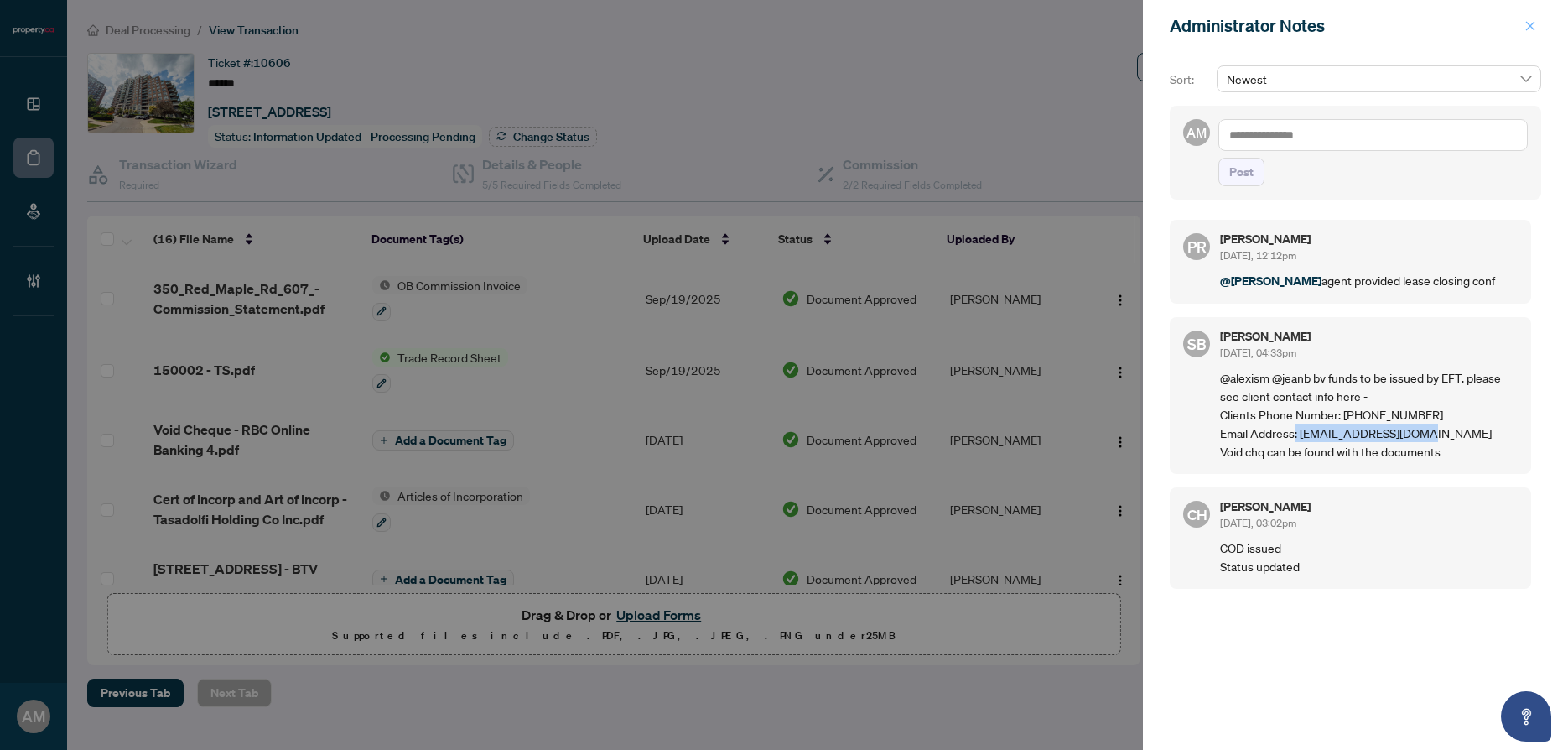
click at [1527, 28] on icon "close" at bounding box center [1530, 25] width 12 height 12
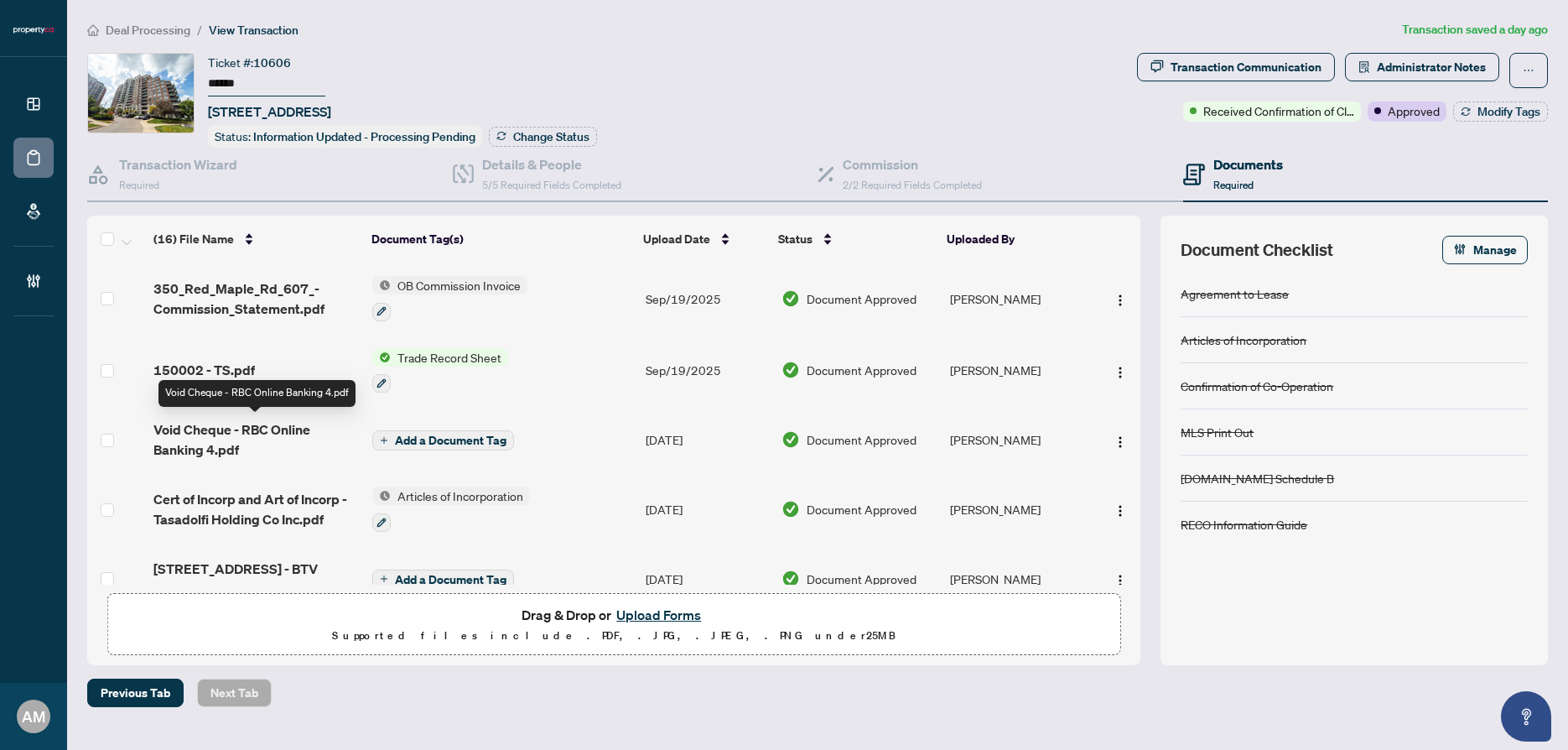
click at [250, 440] on span "Void Cheque - RBC Online Banking 4.pdf" at bounding box center [255, 439] width 206 height 40
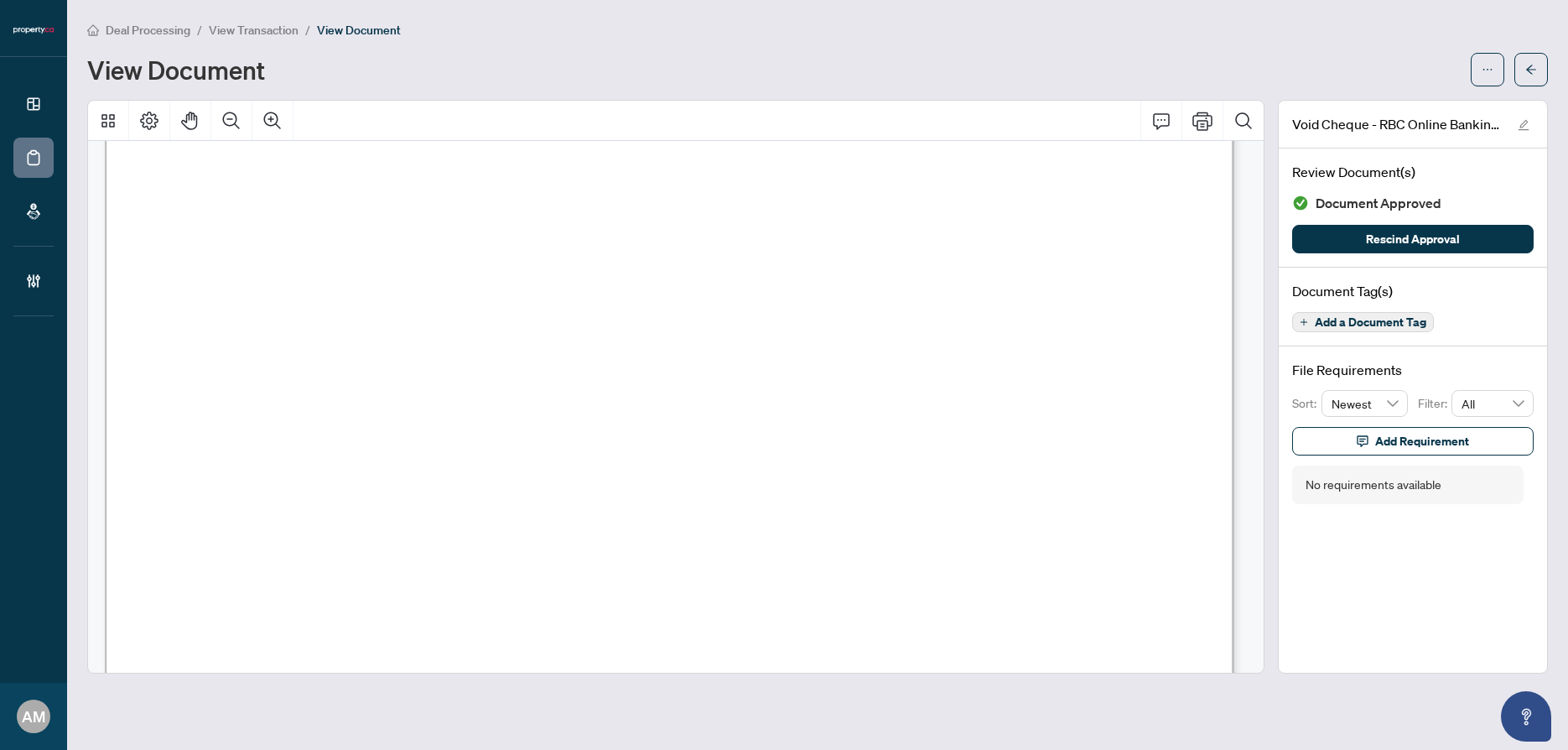
scroll to position [239, 0]
click at [1535, 67] on icon "arrow-left" at bounding box center [1531, 69] width 12 height 12
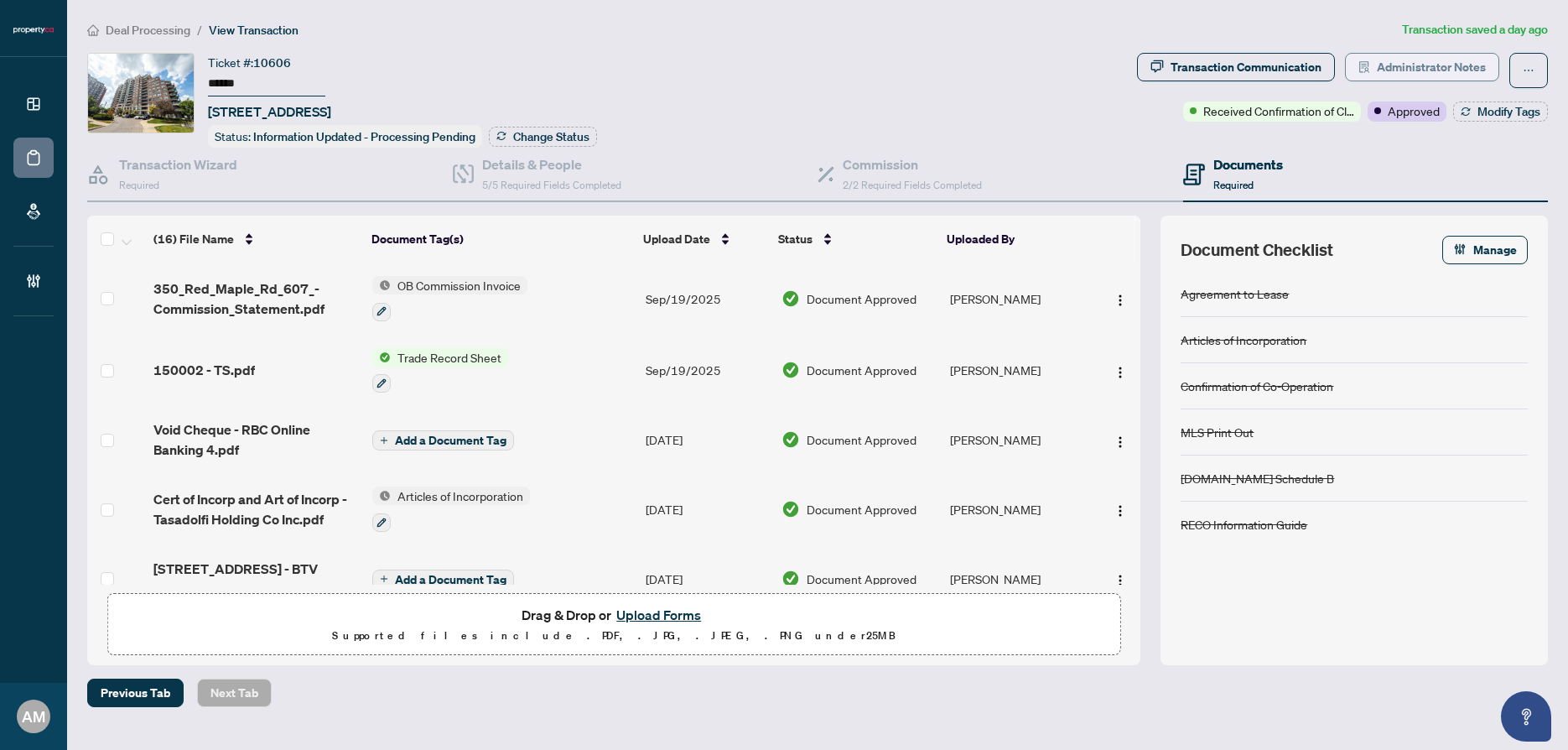
click at [1449, 73] on span "Administrator Notes" at bounding box center [1432, 67] width 109 height 27
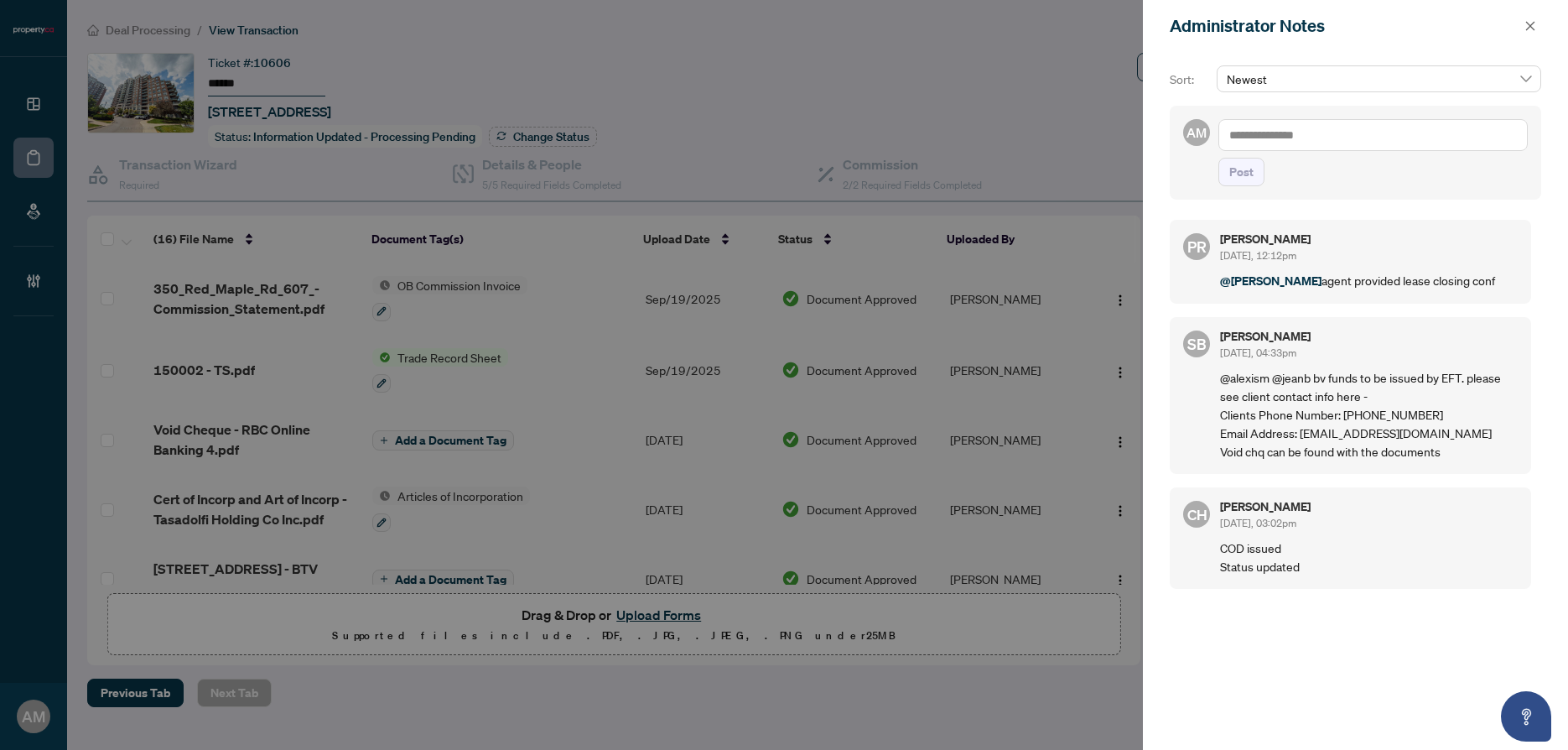
click at [1365, 132] on textarea at bounding box center [1374, 135] width 310 height 32
click at [1329, 155] on li "Sydney Brown" at bounding box center [1354, 146] width 171 height 28
type textarea "**********"
click at [1237, 183] on span "Post" at bounding box center [1241, 172] width 24 height 27
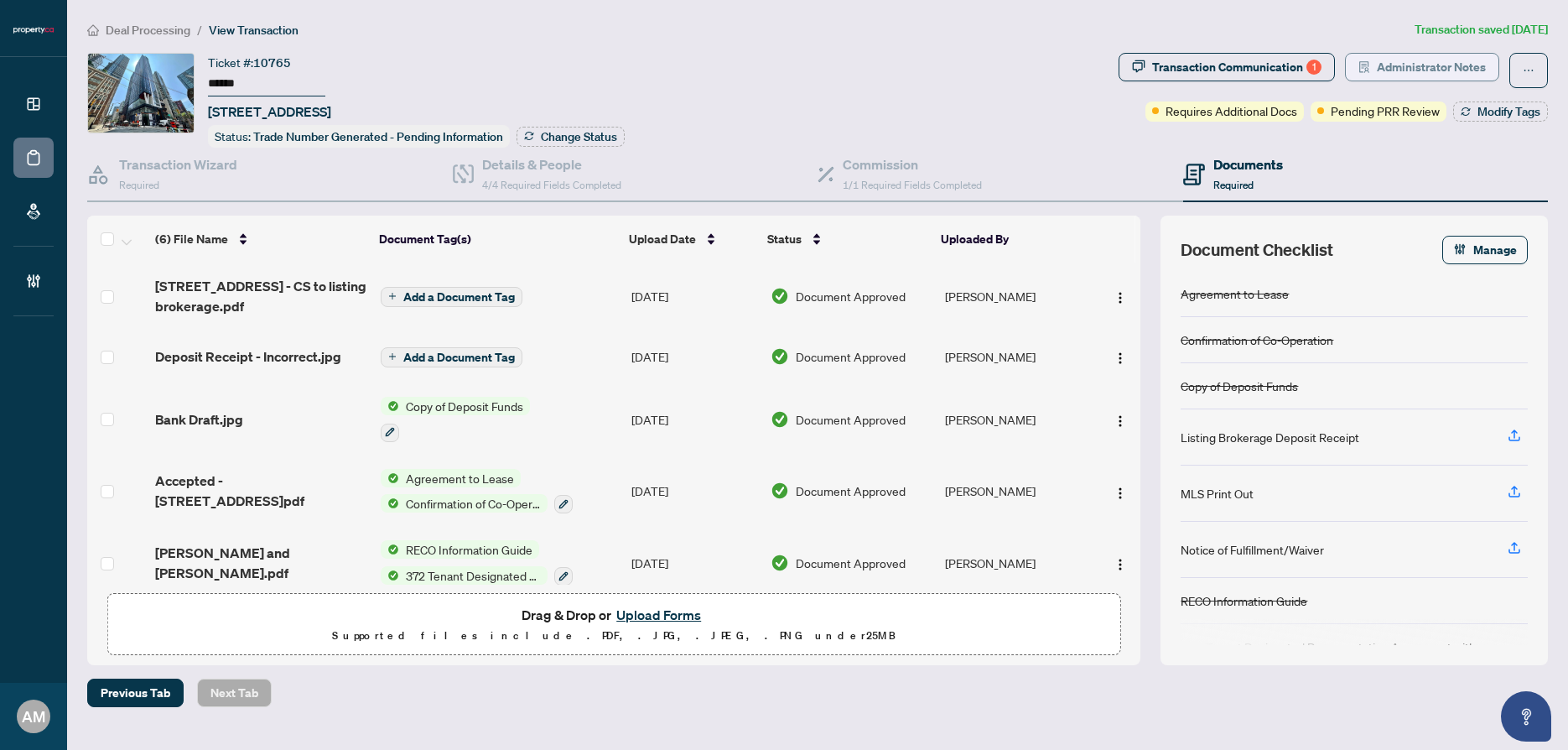
click at [1415, 58] on span "Administrator Notes" at bounding box center [1432, 67] width 109 height 27
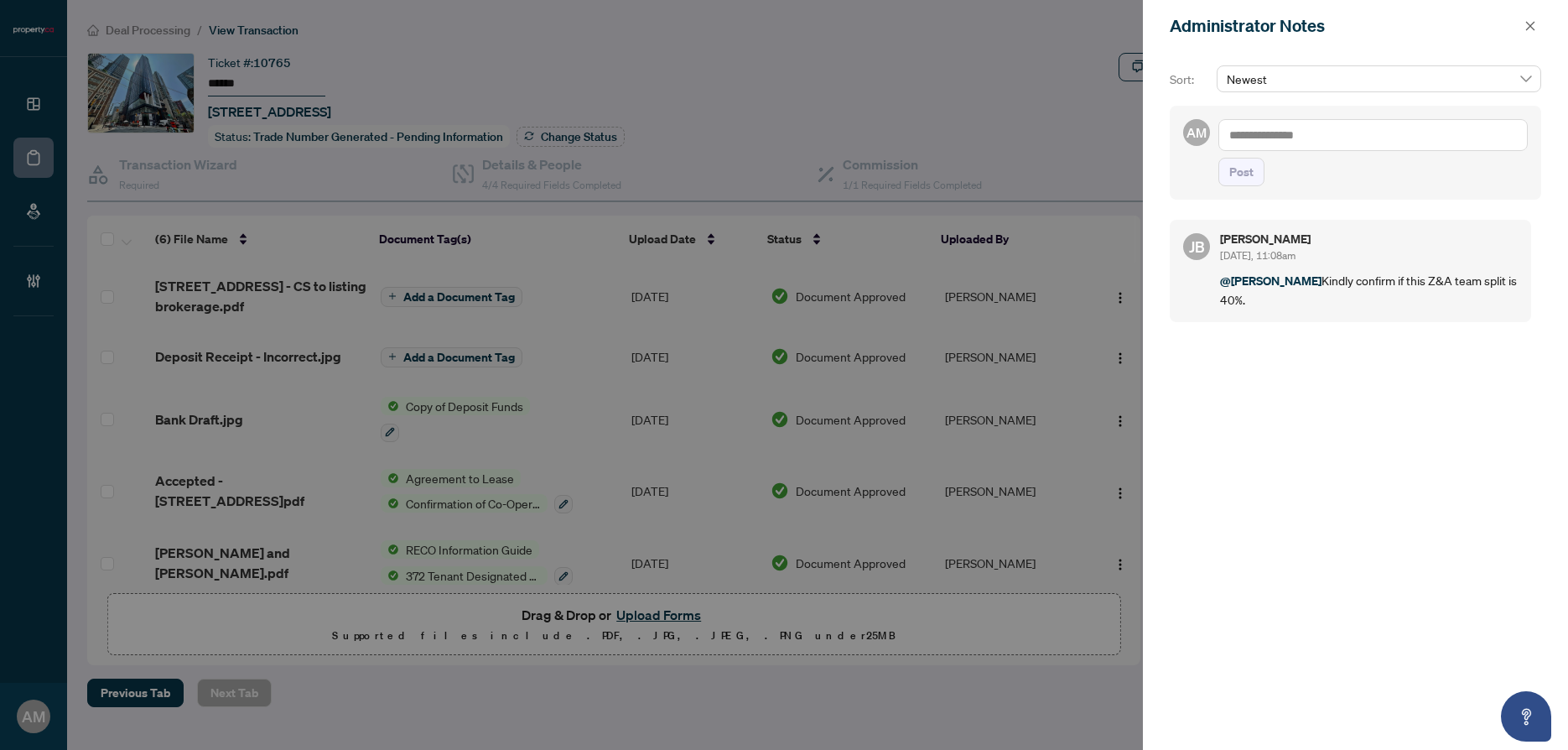
click at [1349, 139] on textarea at bounding box center [1374, 135] width 310 height 32
click at [1310, 151] on span "[PERSON_NAME]" at bounding box center [1354, 146] width 181 height 15
click at [1346, 130] on textarea "**********" at bounding box center [1374, 135] width 310 height 32
type textarea "**********"
click at [1253, 170] on span "Post" at bounding box center [1241, 172] width 24 height 27
